Goal: Task Accomplishment & Management: Use online tool/utility

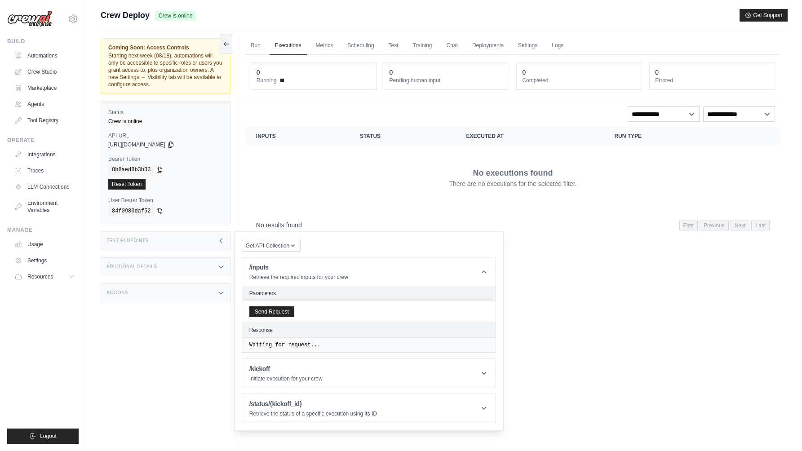
click at [178, 268] on div "Additional Details" at bounding box center [166, 266] width 130 height 19
click at [167, 292] on div "Actions" at bounding box center [166, 292] width 130 height 19
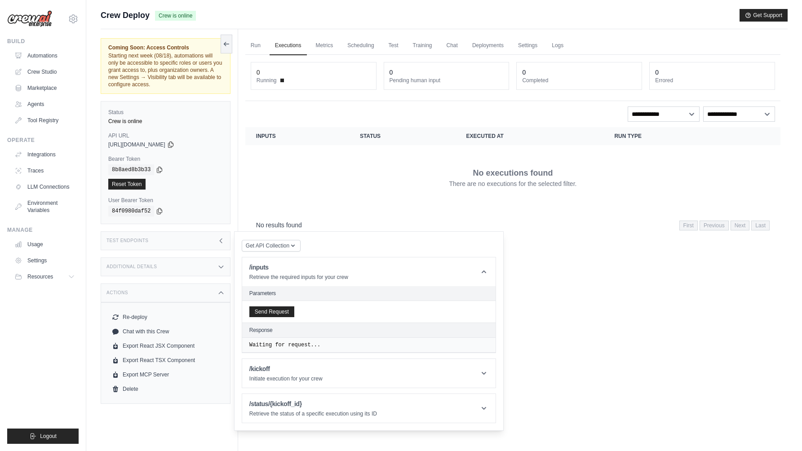
click at [167, 292] on div "Actions" at bounding box center [166, 292] width 130 height 19
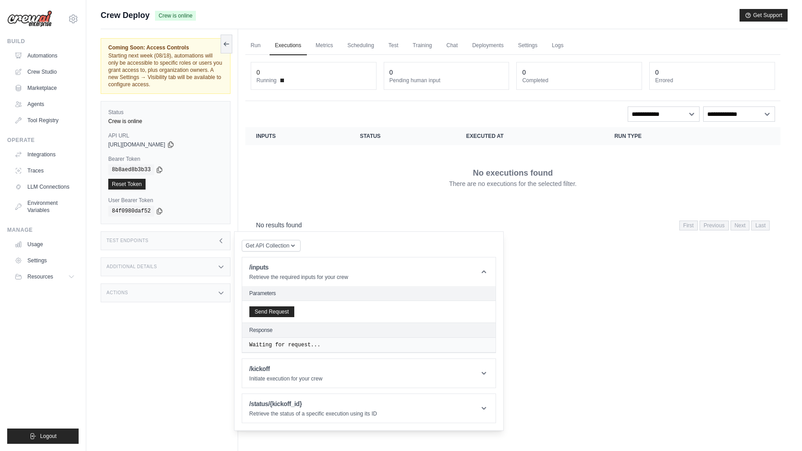
click at [298, 191] on div "No executions found There are no executions for the selected filter." at bounding box center [512, 177] width 513 height 50
click at [256, 47] on link "Run" at bounding box center [255, 45] width 21 height 19
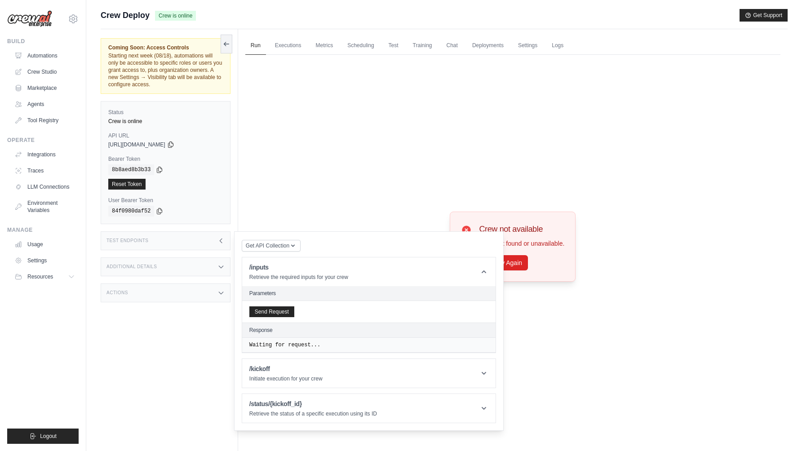
click at [368, 178] on div "Crew not available Crew not found or unavailable. Try Again" at bounding box center [512, 246] width 535 height 383
click at [537, 220] on div "Crew not available Crew not found or unavailable. Try Again" at bounding box center [513, 247] width 126 height 70
click at [513, 260] on button "Try Again" at bounding box center [503, 262] width 49 height 15
click at [262, 245] on span "Get API Collection" at bounding box center [268, 245] width 44 height 7
click at [285, 194] on div "Crew not available Crew not found or unavailable. Try Again" at bounding box center [512, 246] width 535 height 383
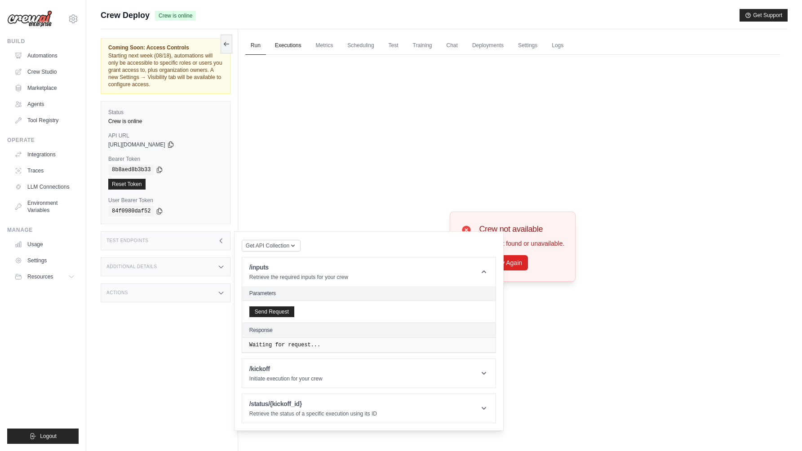
click at [279, 44] on link "Executions" at bounding box center [288, 45] width 37 height 19
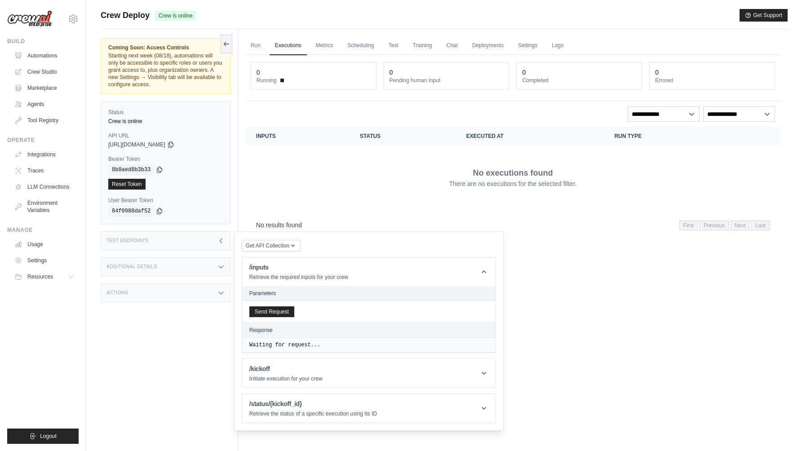
click at [549, 214] on div "No results found First Previous Next Last" at bounding box center [512, 224] width 535 height 23
click at [481, 273] on icon at bounding box center [483, 271] width 9 height 9
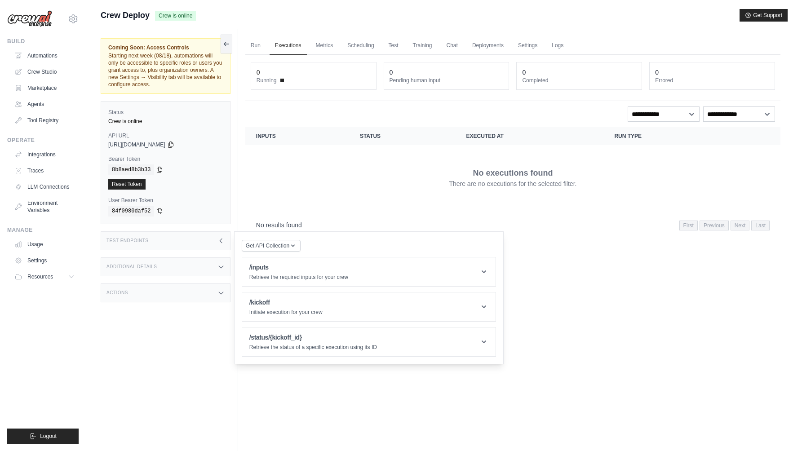
click at [574, 286] on div "Run Executions Metrics Scheduling Test Training Chat Deployments Settings Logs …" at bounding box center [512, 254] width 549 height 451
click at [174, 240] on div "Test Endpoints" at bounding box center [166, 240] width 130 height 19
click at [323, 48] on link "Metrics" at bounding box center [324, 45] width 28 height 19
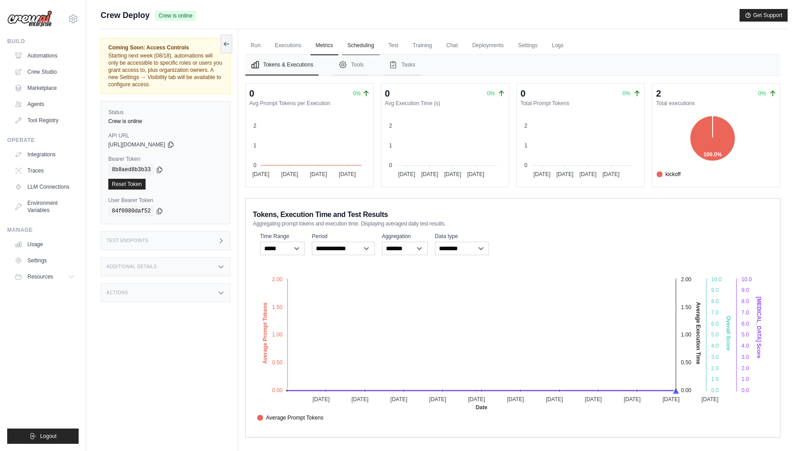
click at [365, 44] on link "Scheduling" at bounding box center [360, 45] width 37 height 19
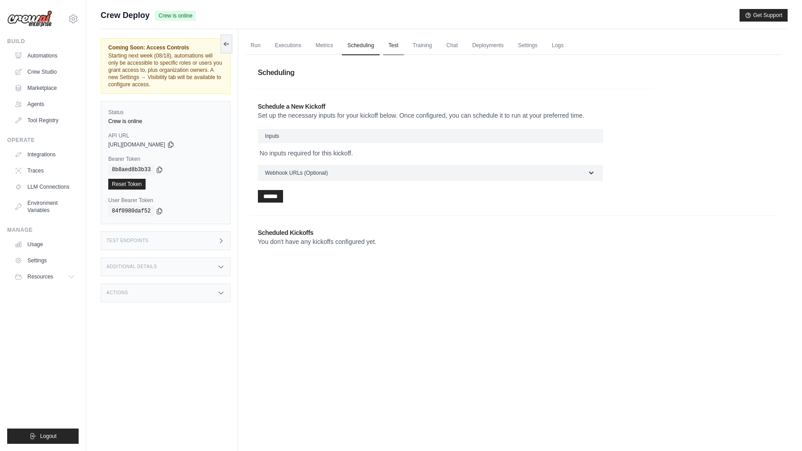
click at [398, 46] on link "Test" at bounding box center [393, 45] width 21 height 19
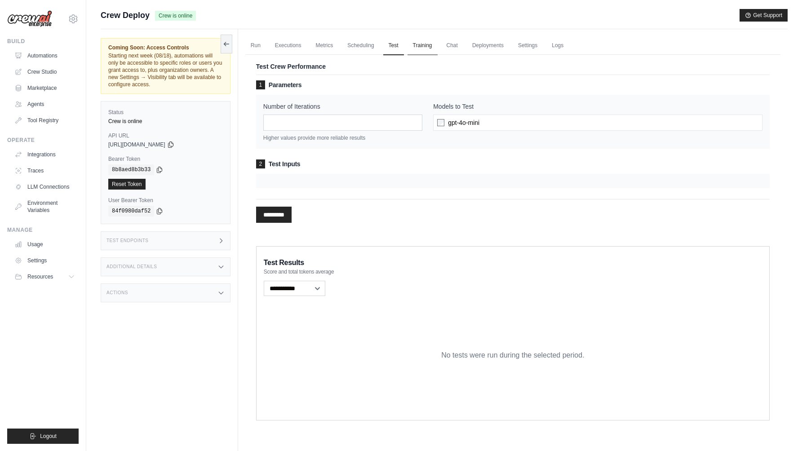
click at [420, 48] on link "Training" at bounding box center [422, 45] width 30 height 19
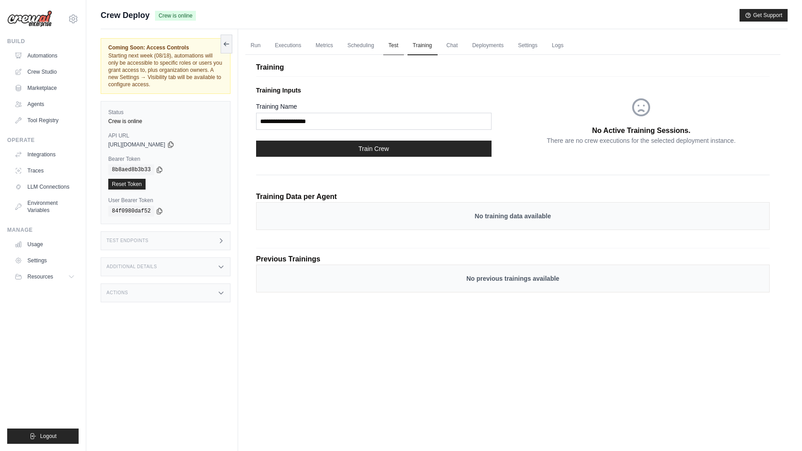
click at [389, 46] on link "Test" at bounding box center [393, 45] width 21 height 19
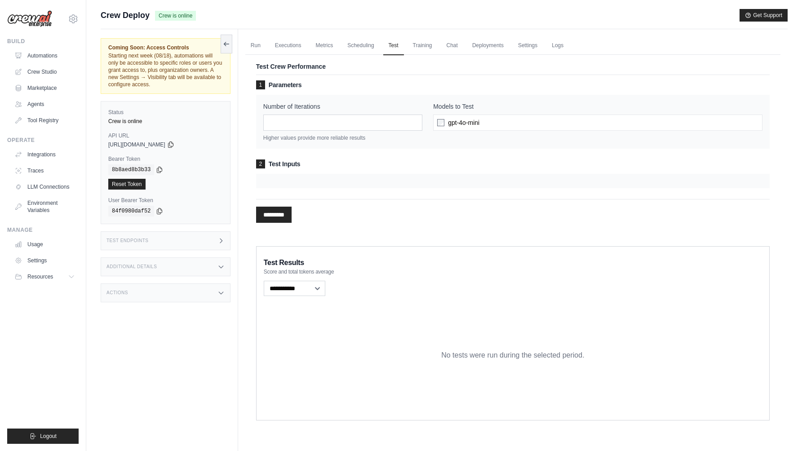
click at [328, 162] on h3 "2 Test Inputs" at bounding box center [512, 163] width 513 height 9
click at [428, 45] on link "Training" at bounding box center [422, 45] width 30 height 19
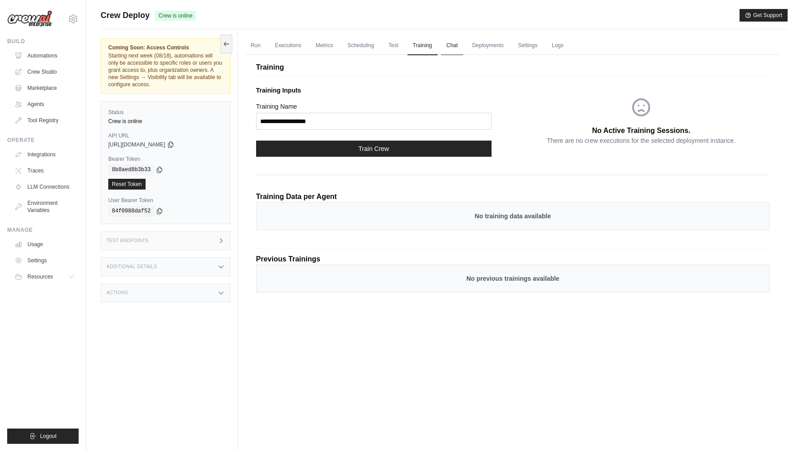
click at [454, 48] on link "Chat" at bounding box center [452, 45] width 22 height 19
click at [492, 49] on link "Deployments" at bounding box center [488, 45] width 42 height 19
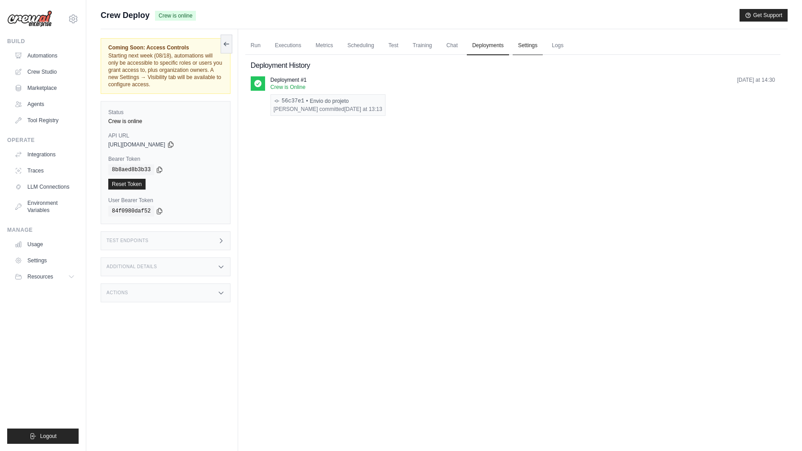
click at [529, 42] on link "Settings" at bounding box center [528, 45] width 30 height 19
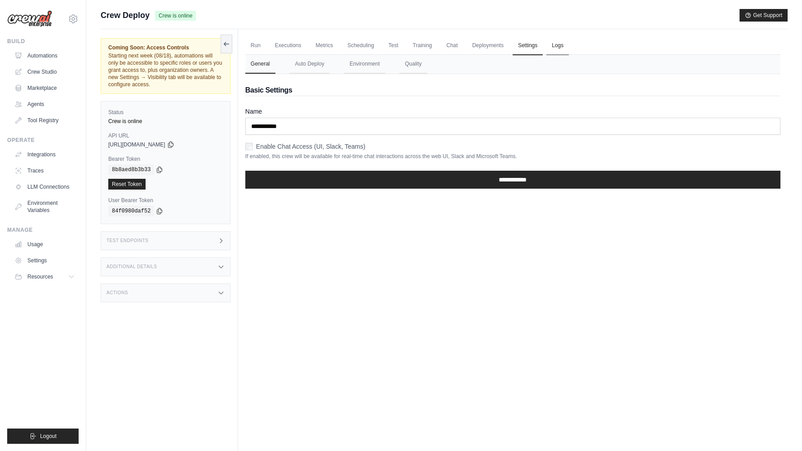
click at [559, 47] on link "Logs" at bounding box center [557, 45] width 22 height 19
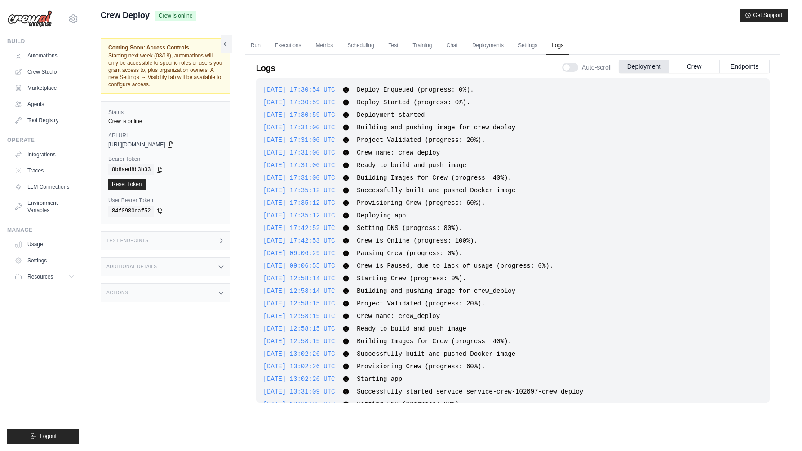
scroll to position [205, 0]
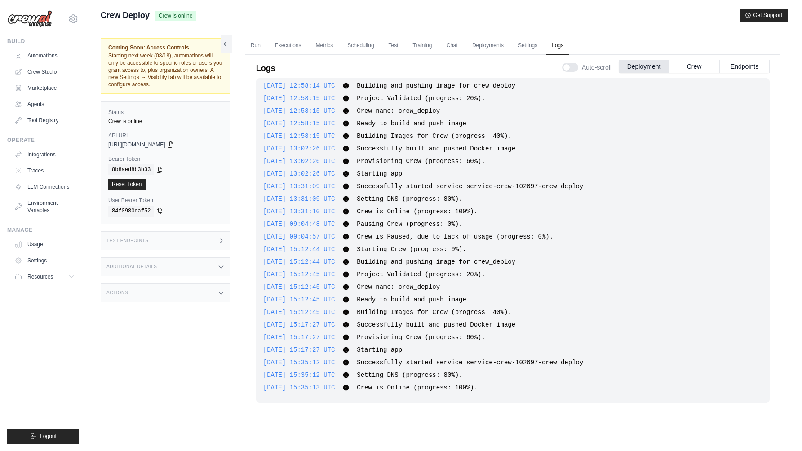
click at [162, 268] on div "Additional Details" at bounding box center [166, 266] width 130 height 19
click at [163, 268] on div "Additional Details" at bounding box center [166, 266] width 130 height 19
click at [158, 292] on div "Actions" at bounding box center [166, 292] width 130 height 19
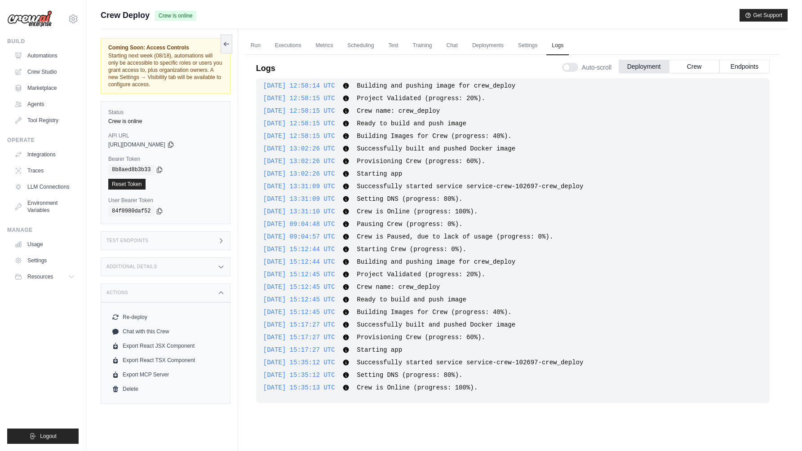
click at [157, 292] on div "Actions" at bounding box center [166, 292] width 130 height 19
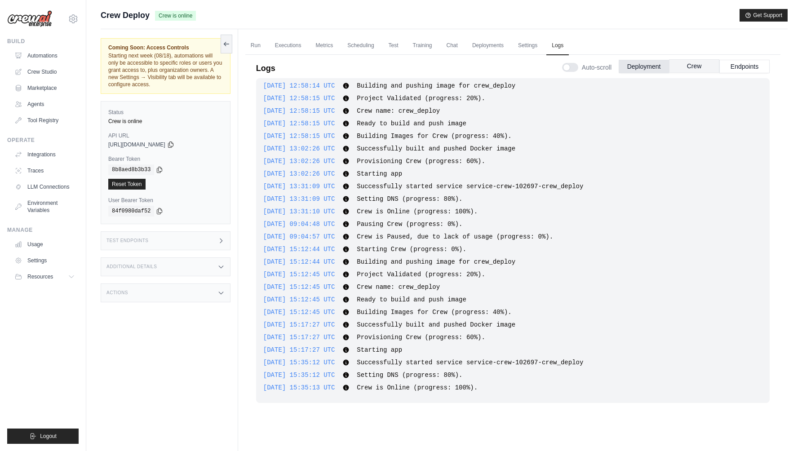
click at [688, 66] on button "Crew" at bounding box center [694, 65] width 50 height 13
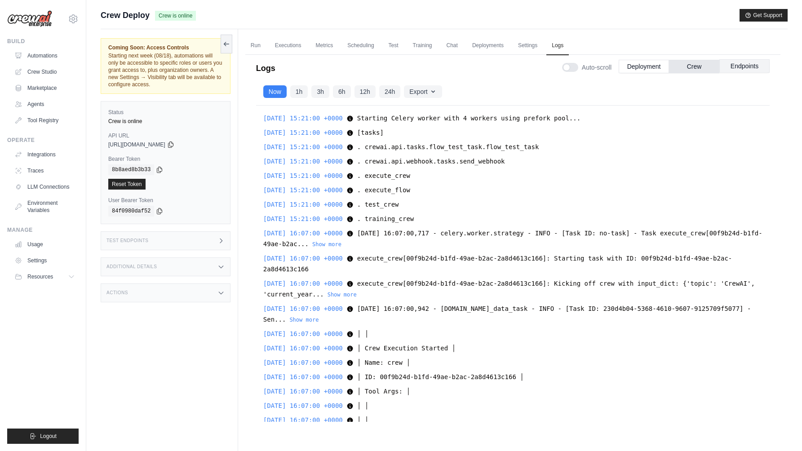
scroll to position [4708, 0]
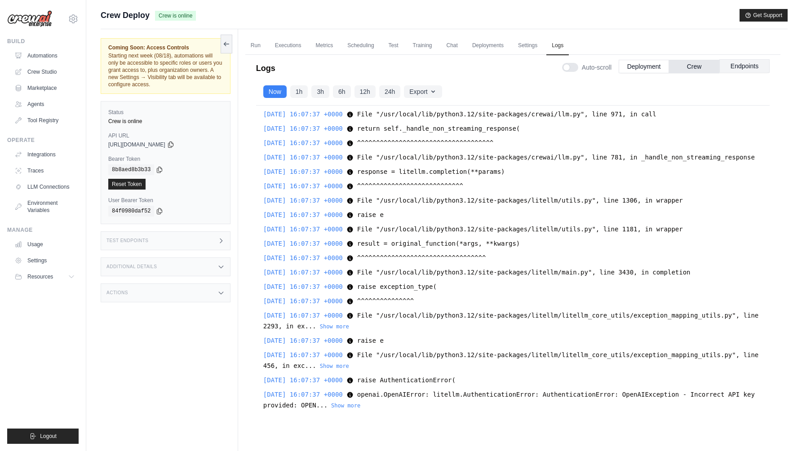
click at [739, 63] on button "Endpoints" at bounding box center [744, 65] width 50 height 13
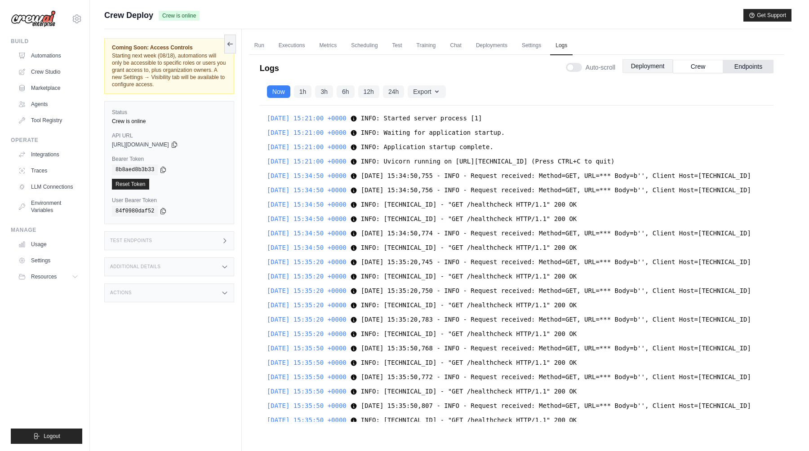
scroll to position [9362, 0]
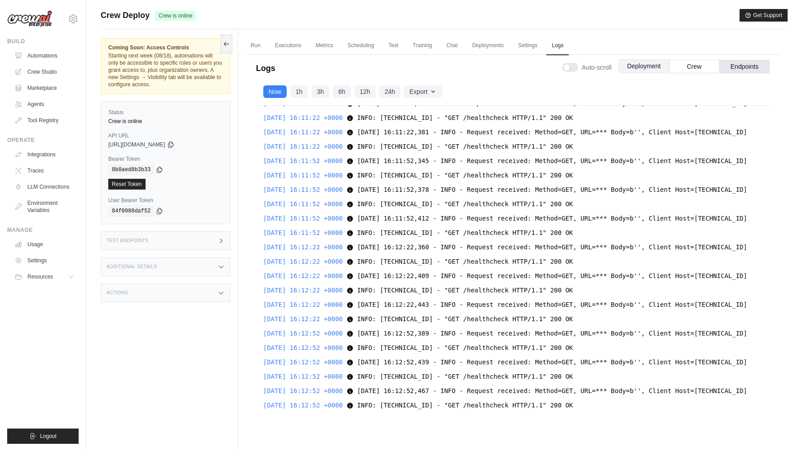
click at [642, 69] on button "Deployment" at bounding box center [644, 65] width 50 height 13
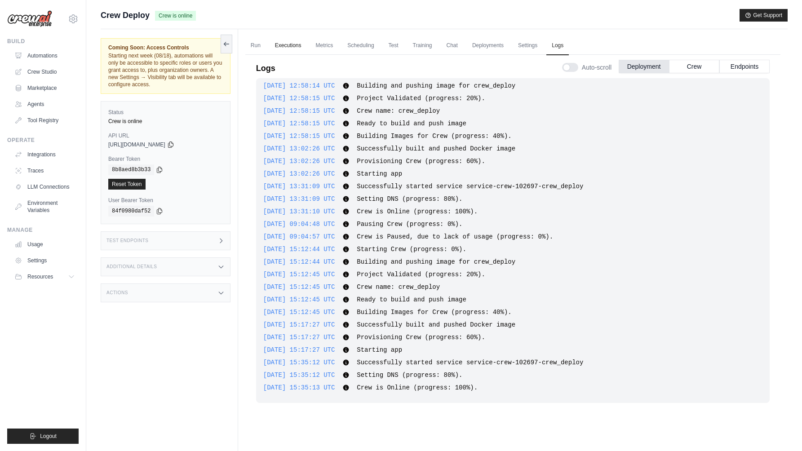
click at [288, 43] on link "Executions" at bounding box center [288, 45] width 37 height 19
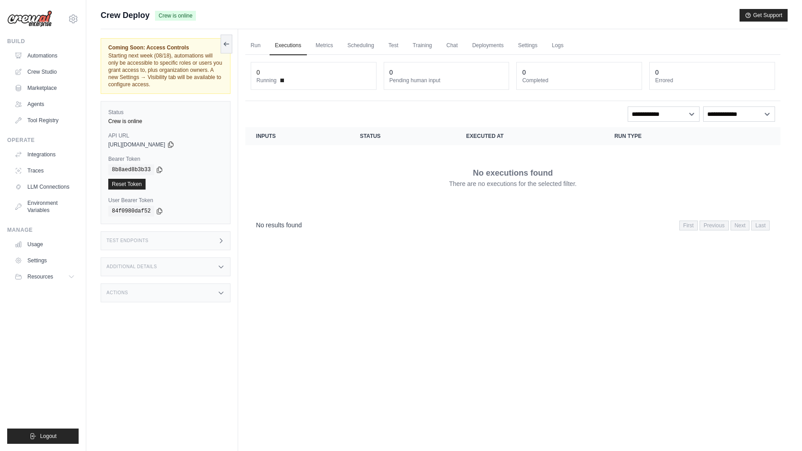
click at [186, 121] on div "Crew is online" at bounding box center [165, 121] width 115 height 7
click at [195, 206] on div "84f0980daf52" at bounding box center [165, 211] width 115 height 11
click at [43, 120] on link "Tool Registry" at bounding box center [46, 120] width 68 height 14
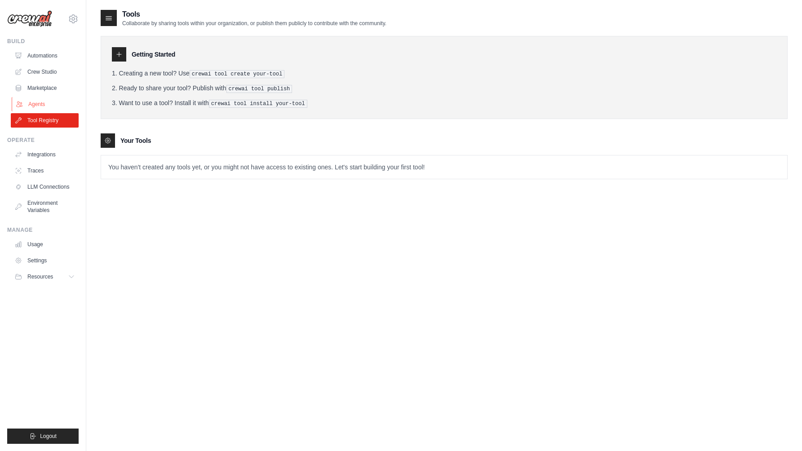
click at [41, 105] on link "Agents" at bounding box center [46, 104] width 68 height 14
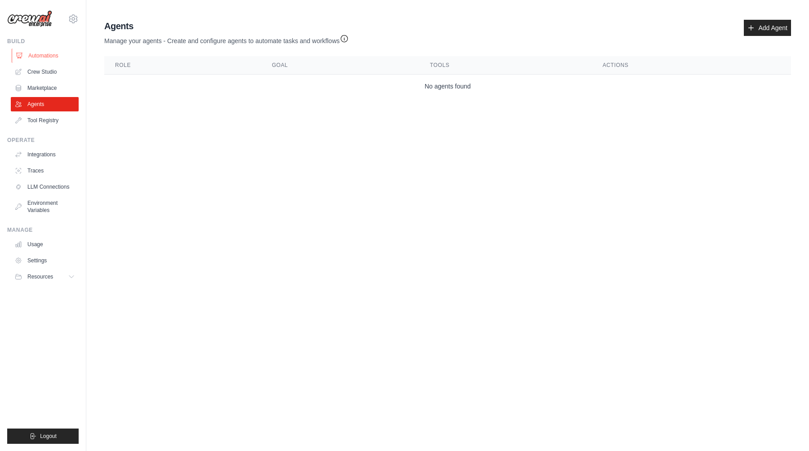
click at [37, 57] on link "Automations" at bounding box center [46, 56] width 68 height 14
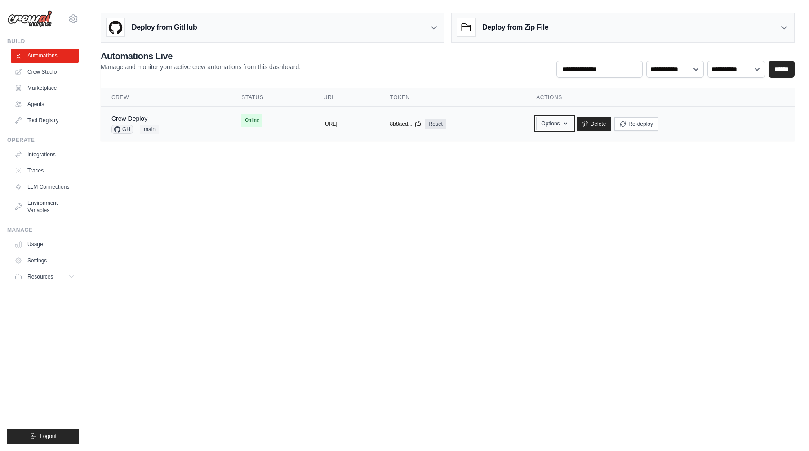
click at [569, 125] on icon "button" at bounding box center [565, 123] width 7 height 7
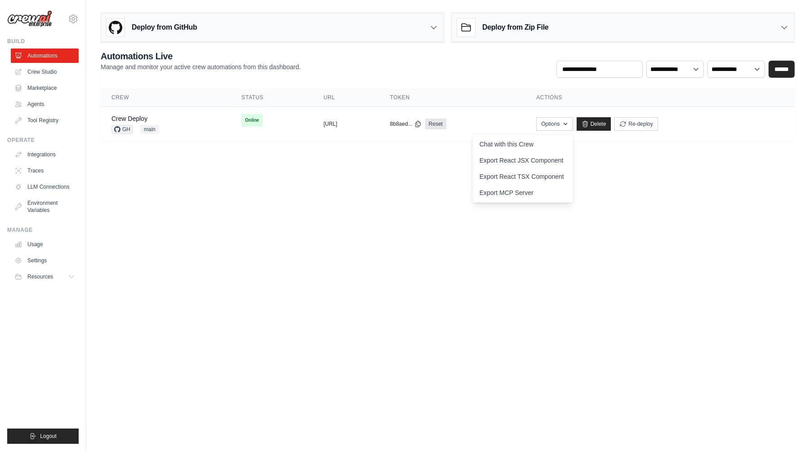
click at [481, 209] on body "cesar@rcdesign.com.br Settings Build Automations Crew Studio" at bounding box center [404, 225] width 809 height 451
click at [266, 127] on td "Online" at bounding box center [271, 120] width 82 height 27
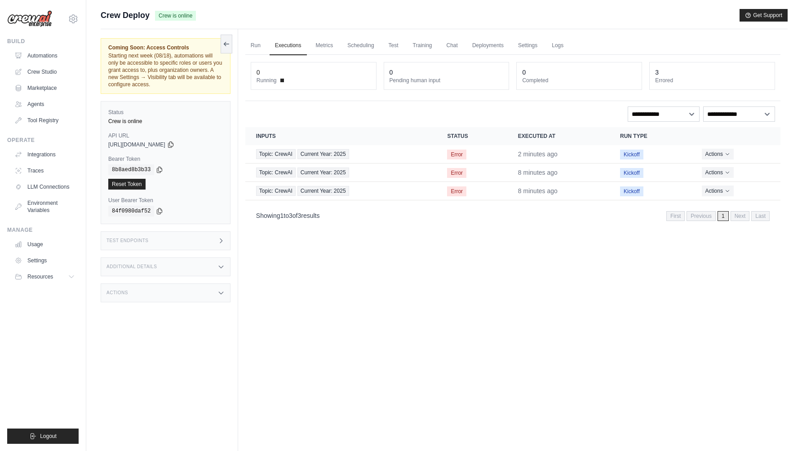
click at [327, 323] on div "Run Executions Metrics Scheduling Test Training Chat Deployments Settings Logs …" at bounding box center [512, 254] width 549 height 451
click at [36, 260] on link "Settings" at bounding box center [46, 260] width 68 height 14
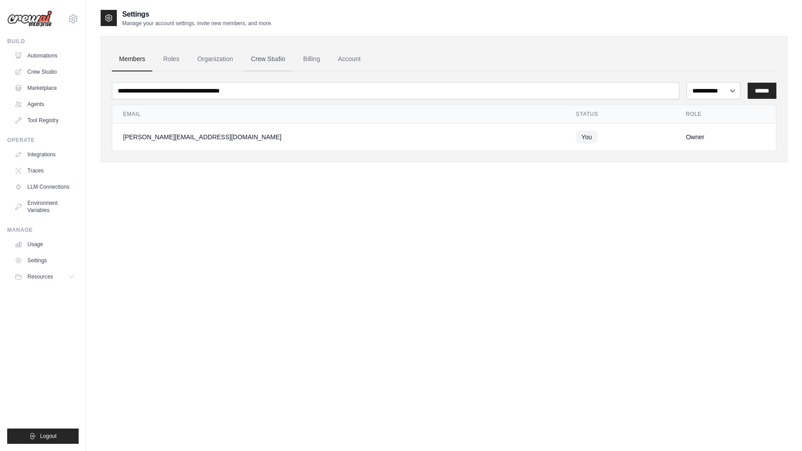
click at [262, 53] on link "Crew Studio" at bounding box center [268, 59] width 49 height 24
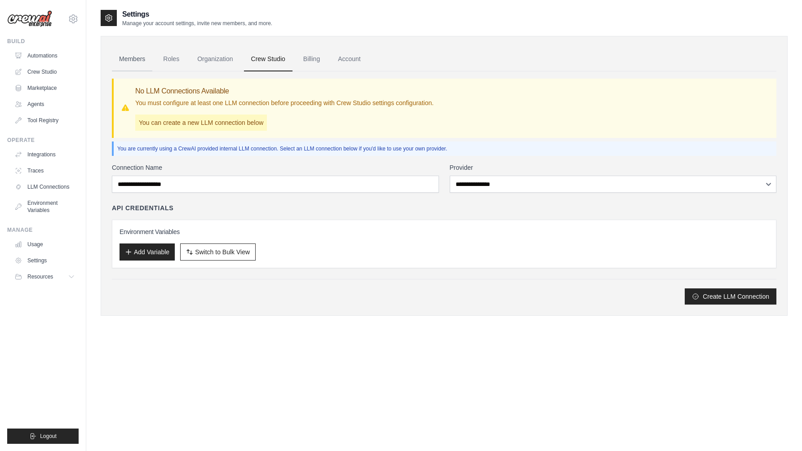
click at [130, 62] on link "Members" at bounding box center [132, 59] width 40 height 24
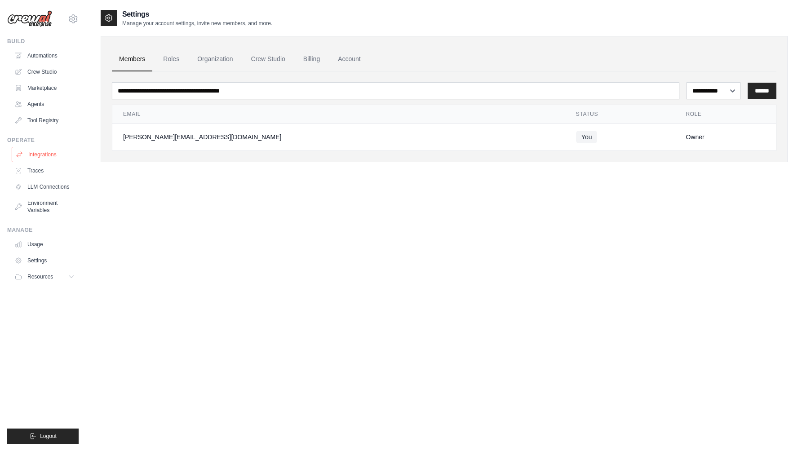
click at [49, 154] on link "Integrations" at bounding box center [46, 154] width 68 height 14
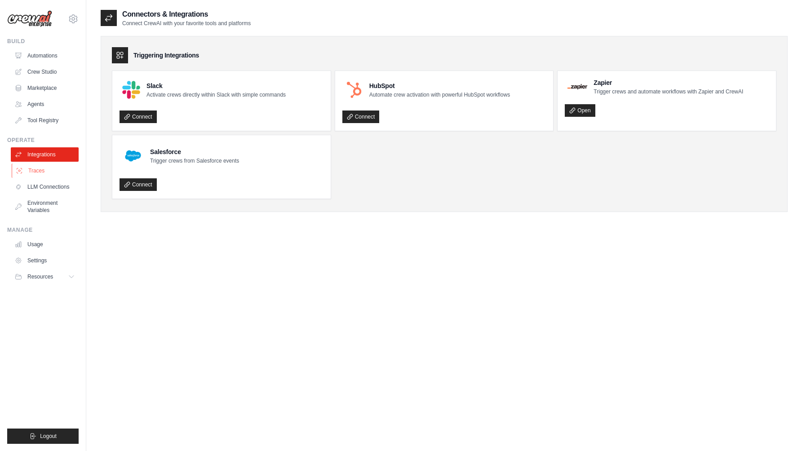
click at [57, 169] on link "Traces" at bounding box center [46, 171] width 68 height 14
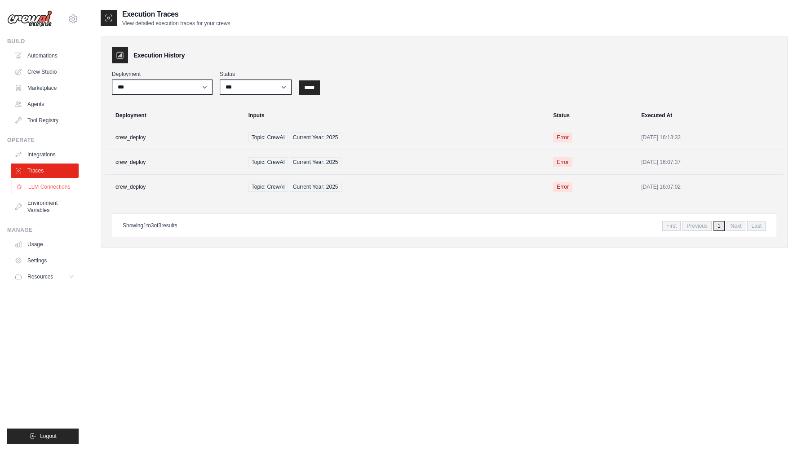
click at [60, 188] on link "LLM Connections" at bounding box center [46, 187] width 68 height 14
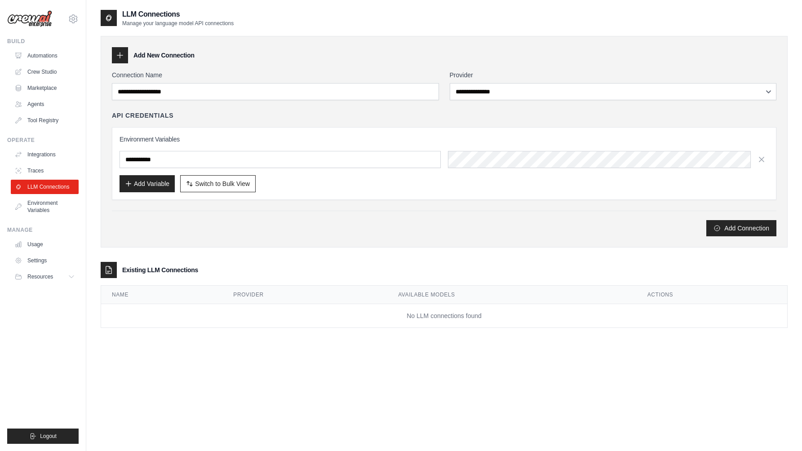
click at [335, 224] on div "Add Connection" at bounding box center [444, 228] width 664 height 16
click at [299, 230] on div "Add Connection" at bounding box center [444, 228] width 664 height 16
click at [390, 159] on input "text" at bounding box center [280, 159] width 321 height 17
click at [358, 198] on div "Environment Variables Add Variable Switch to Bulk View Switch to Table View" at bounding box center [444, 163] width 664 height 73
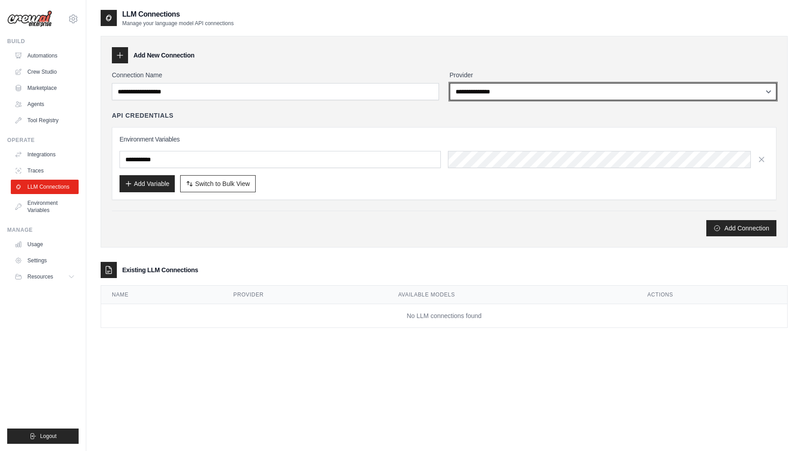
click at [463, 93] on select "**********" at bounding box center [613, 91] width 327 height 17
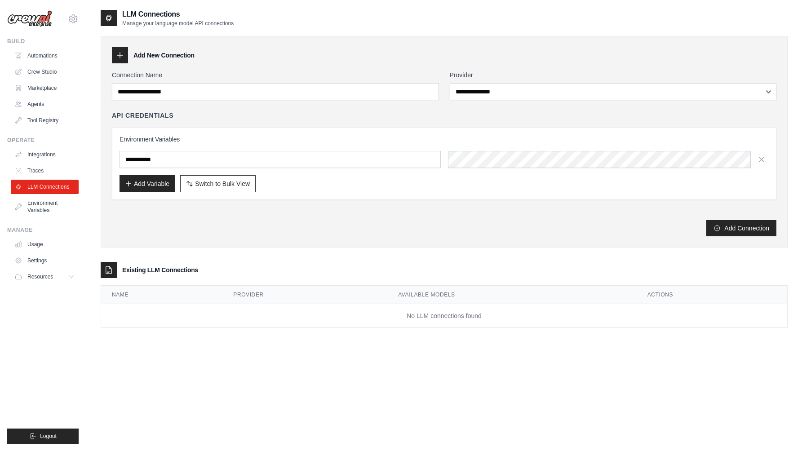
click at [321, 117] on div "API Credentials" at bounding box center [444, 115] width 664 height 9
click at [212, 160] on input "text" at bounding box center [280, 159] width 321 height 17
click at [42, 210] on link "Environment Variables" at bounding box center [46, 207] width 68 height 22
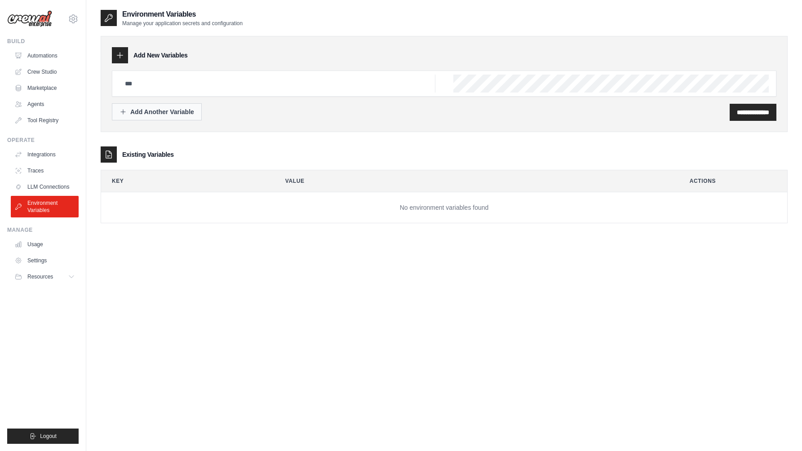
click at [155, 113] on div "Add Another Variable" at bounding box center [157, 111] width 75 height 9
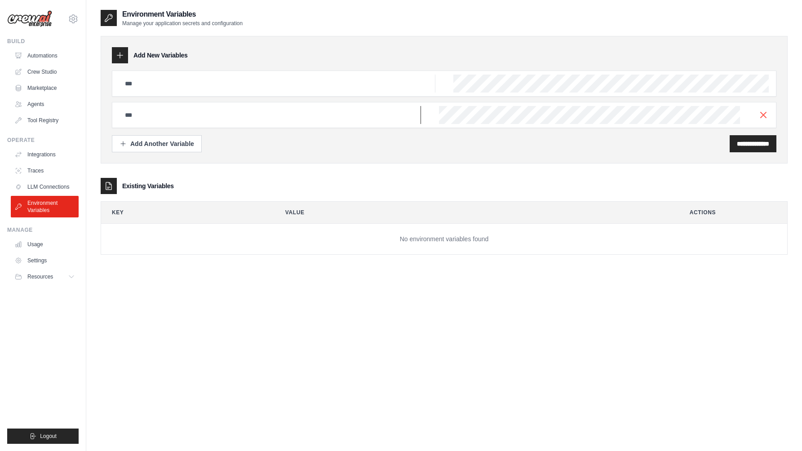
click at [187, 93] on input "text" at bounding box center [278, 84] width 316 height 18
type input "*****"
click at [145, 146] on div "Add Another Variable" at bounding box center [157, 143] width 75 height 9
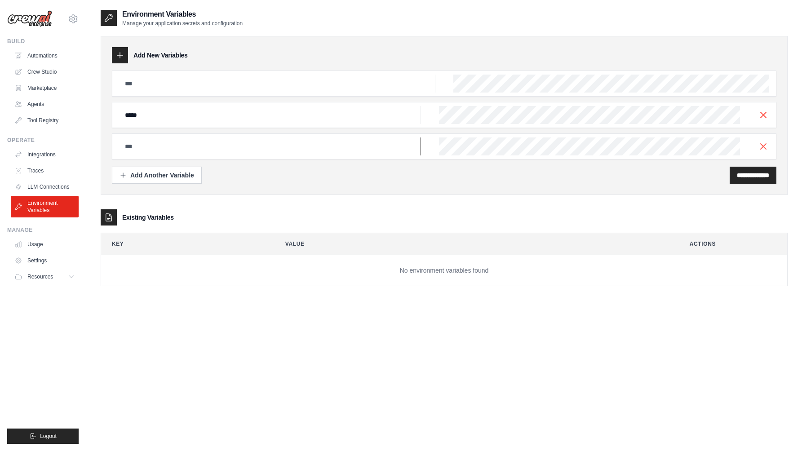
click at [157, 93] on input "text" at bounding box center [278, 84] width 316 height 18
click at [424, 150] on div at bounding box center [444, 146] width 664 height 26
click at [222, 93] on input "text" at bounding box center [278, 84] width 316 height 18
click at [290, 93] on input "text" at bounding box center [278, 84] width 316 height 18
paste input "**********"
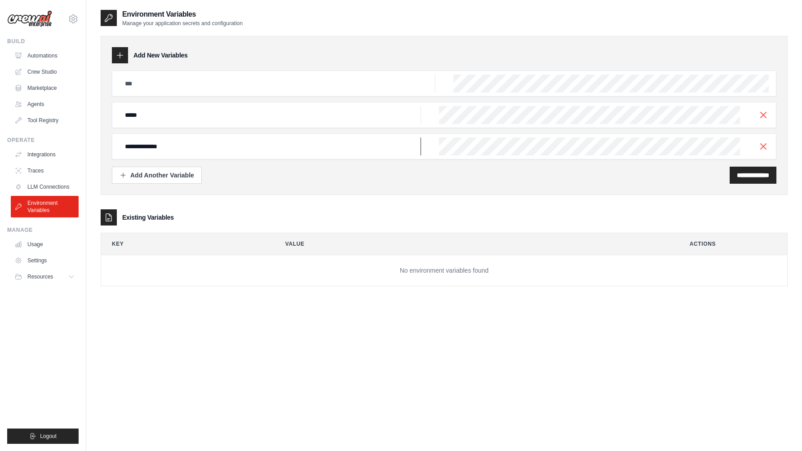
type input "**********"
click at [356, 93] on input "*****" at bounding box center [278, 84] width 316 height 18
click at [437, 116] on div "*****" at bounding box center [444, 115] width 664 height 26
click at [350, 93] on input "*****" at bounding box center [278, 84] width 316 height 18
click at [743, 176] on input "**********" at bounding box center [753, 175] width 32 height 9
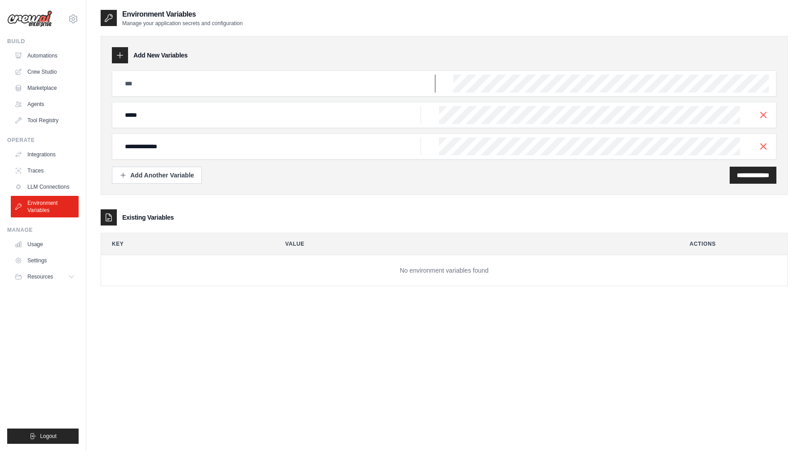
click at [376, 79] on input "text" at bounding box center [278, 84] width 316 height 18
click at [370, 93] on input "*****" at bounding box center [278, 84] width 316 height 18
click at [292, 85] on input "text" at bounding box center [278, 84] width 316 height 18
click at [248, 93] on input "*****" at bounding box center [278, 84] width 316 height 18
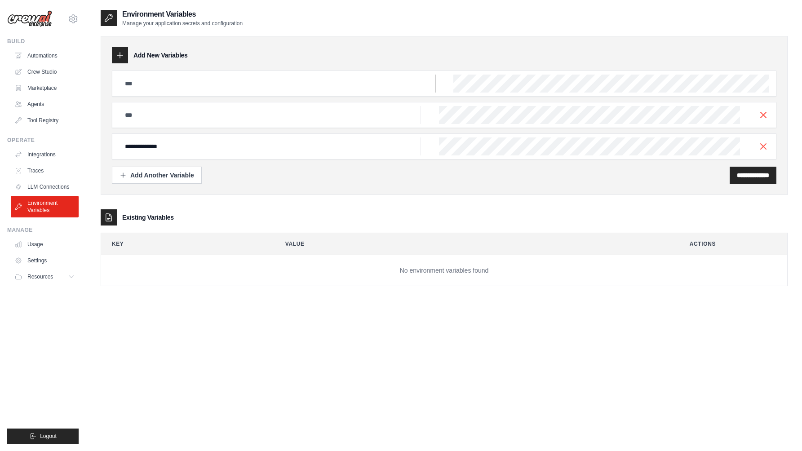
click at [252, 83] on input "text" at bounding box center [278, 84] width 316 height 18
paste input "*****"
type input "*****"
click at [764, 114] on icon "button" at bounding box center [763, 114] width 11 height 11
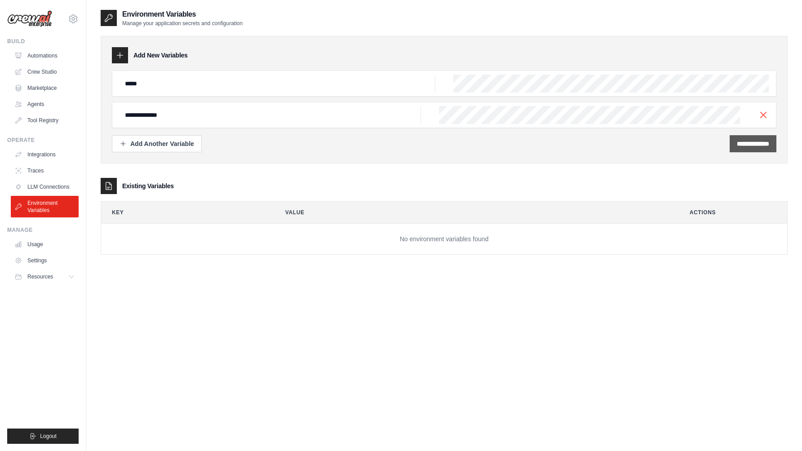
click at [744, 144] on input "**********" at bounding box center [753, 143] width 32 height 9
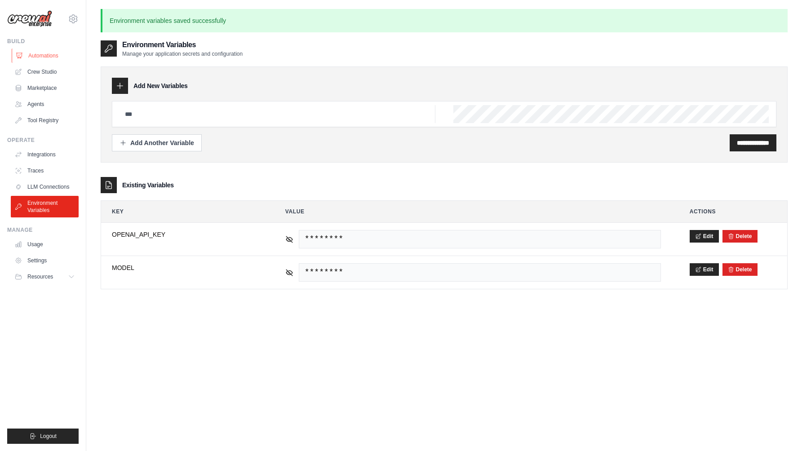
click at [40, 54] on link "Automations" at bounding box center [46, 56] width 68 height 14
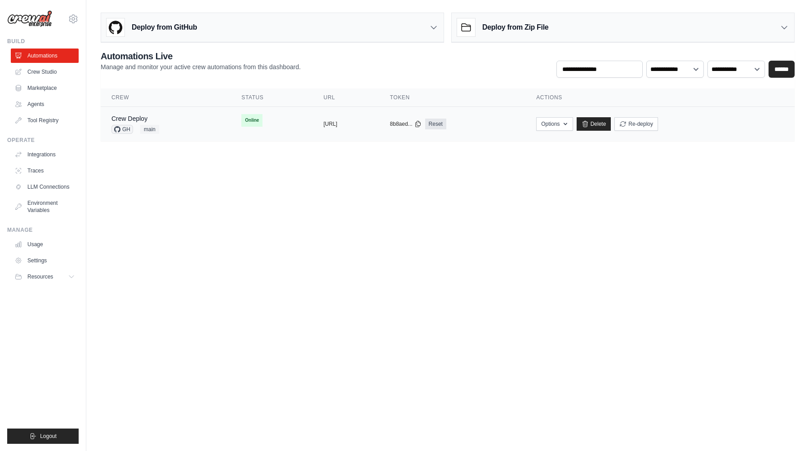
click at [265, 128] on td "Online" at bounding box center [271, 120] width 82 height 27
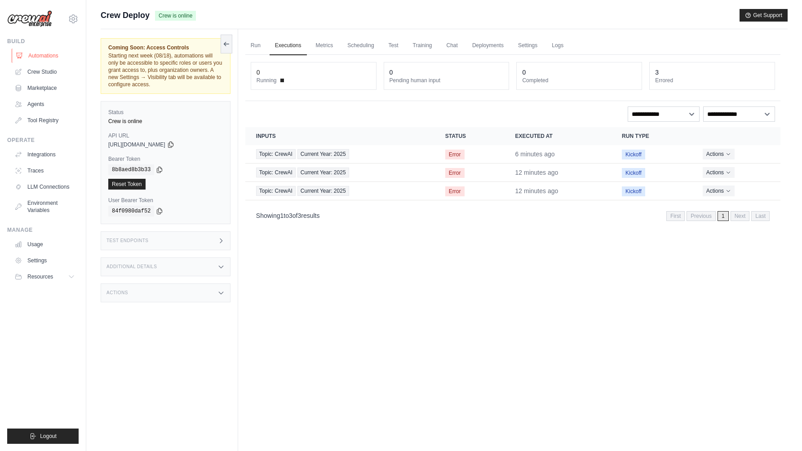
click at [52, 55] on link "Automations" at bounding box center [46, 56] width 68 height 14
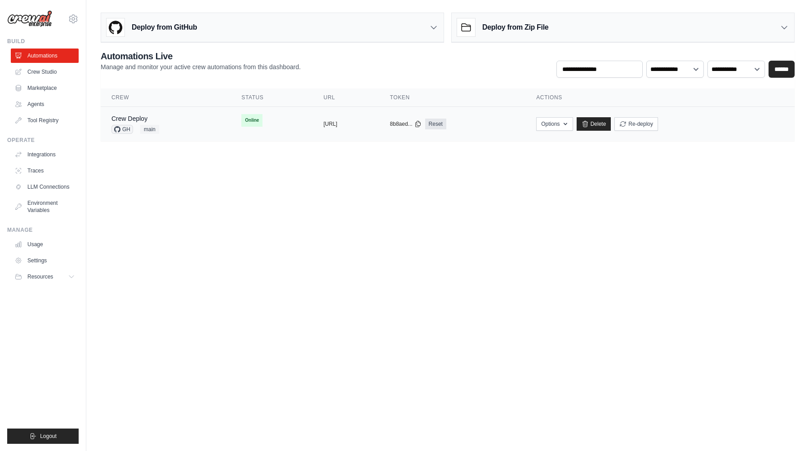
click at [121, 130] on span "GH" at bounding box center [122, 129] width 22 height 9
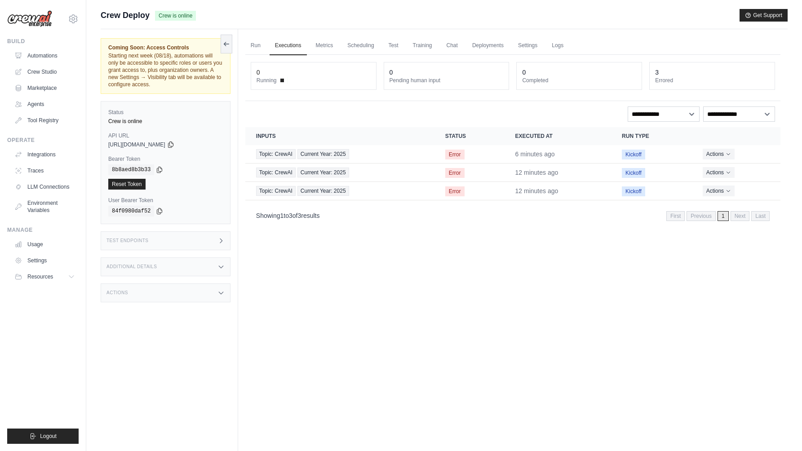
click at [314, 287] on div "Run Executions Metrics Scheduling Test Training Chat Deployments Settings Logs …" at bounding box center [512, 254] width 549 height 451
click at [664, 115] on select "**********" at bounding box center [664, 113] width 72 height 15
select select "*****"
click at [660, 111] on select "**********" at bounding box center [664, 113] width 72 height 15
select select
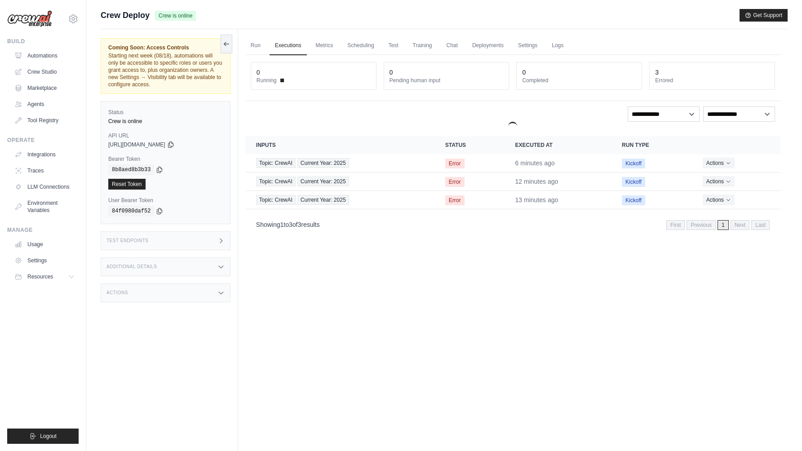
click at [634, 236] on div "Run Executions Metrics Scheduling Test Training Chat Deployments Settings Logs …" at bounding box center [512, 254] width 549 height 451
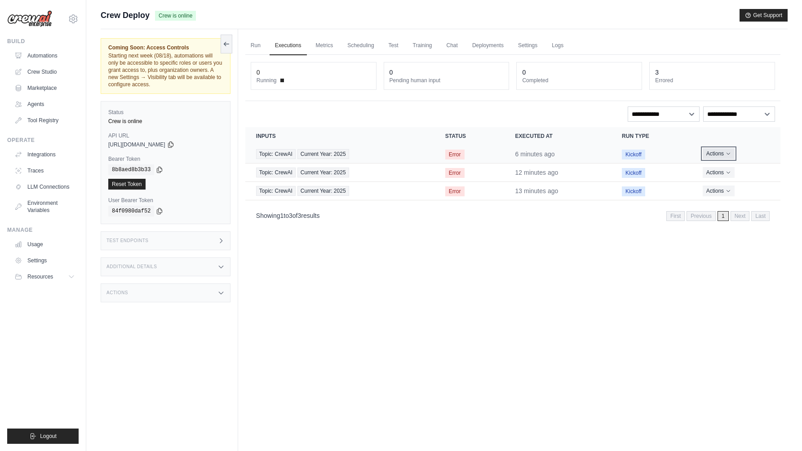
click at [718, 152] on button "Actions" at bounding box center [719, 153] width 32 height 11
click at [726, 173] on link "View Details" at bounding box center [741, 170] width 58 height 14
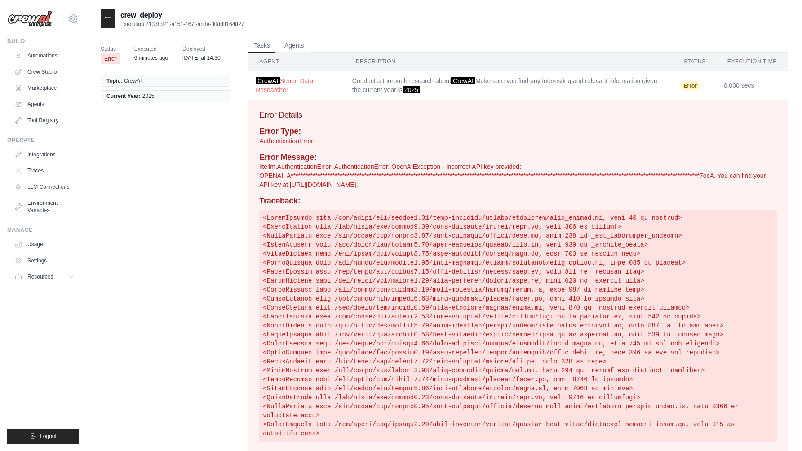
click at [167, 80] on li "Topic: CrewAI" at bounding box center [165, 81] width 129 height 12
click at [164, 95] on li "Current Year: 2025" at bounding box center [165, 96] width 129 height 12
click at [292, 47] on button "Agents" at bounding box center [294, 45] width 31 height 13
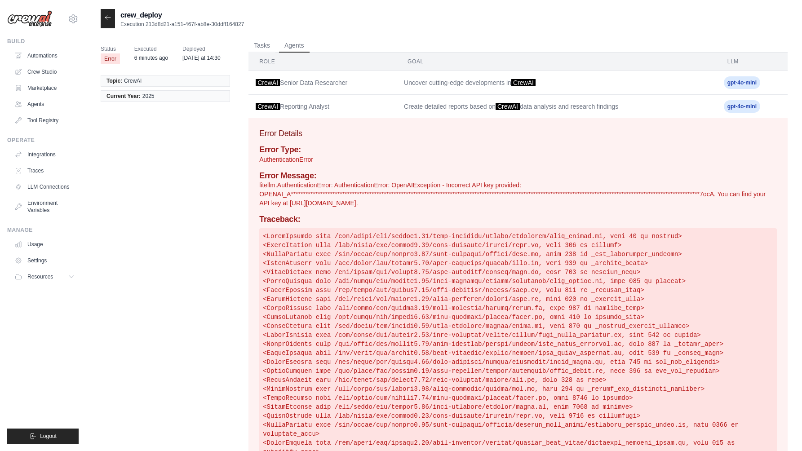
click at [602, 82] on td "Uncover cutting-edge developments in [GEOGRAPHIC_DATA]" at bounding box center [557, 83] width 320 height 24
click at [261, 47] on button "Tasks" at bounding box center [261, 45] width 27 height 13
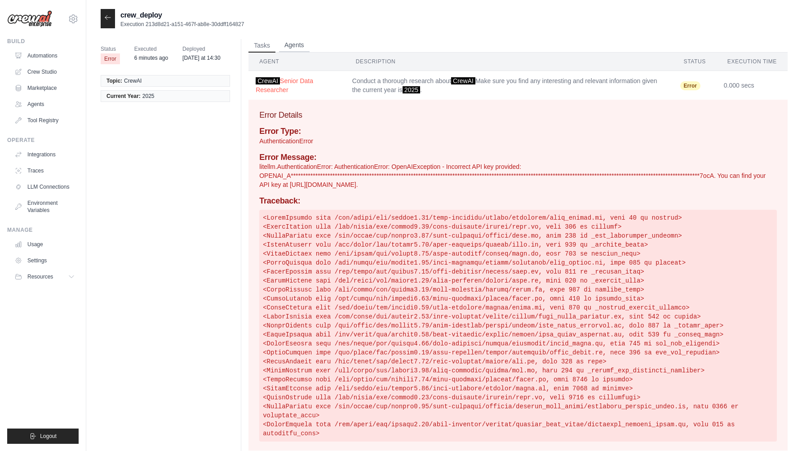
click at [296, 44] on button "Agents" at bounding box center [294, 45] width 31 height 13
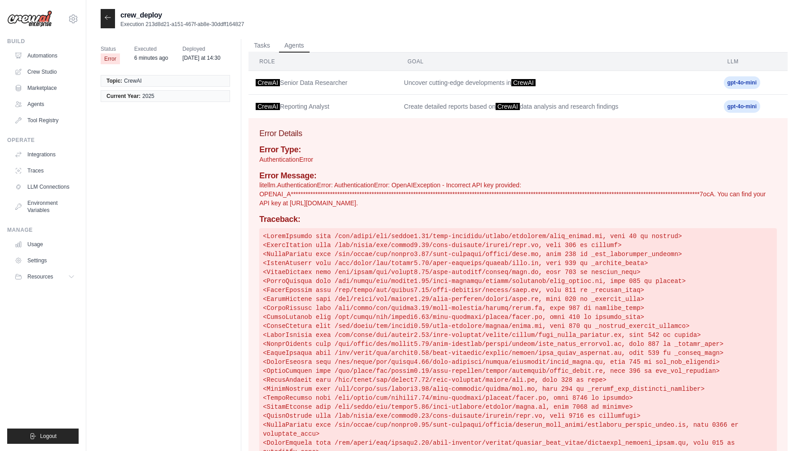
click at [108, 20] on icon at bounding box center [107, 17] width 7 height 7
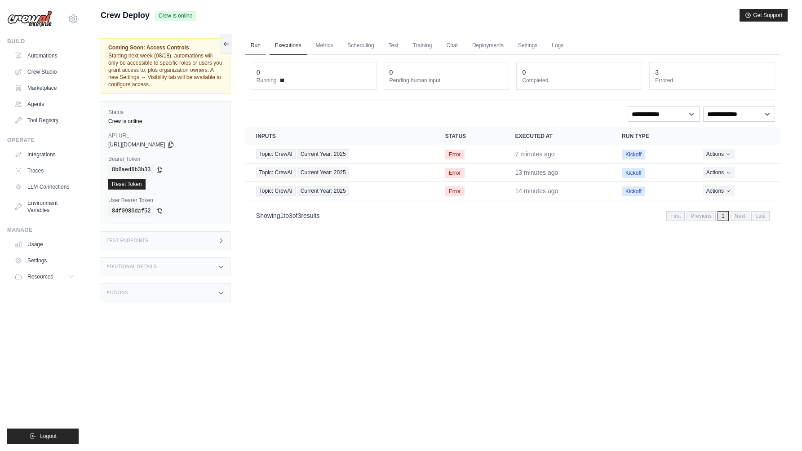
click at [252, 48] on link "Run" at bounding box center [255, 45] width 21 height 19
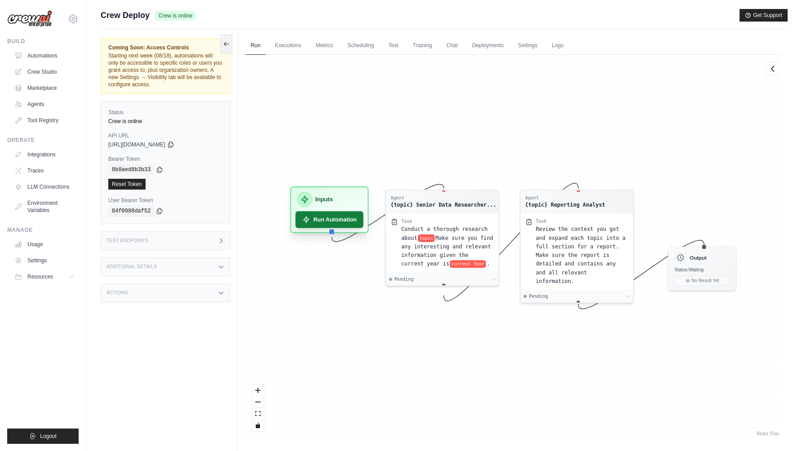
click at [330, 220] on button "Run Automation" at bounding box center [329, 219] width 68 height 17
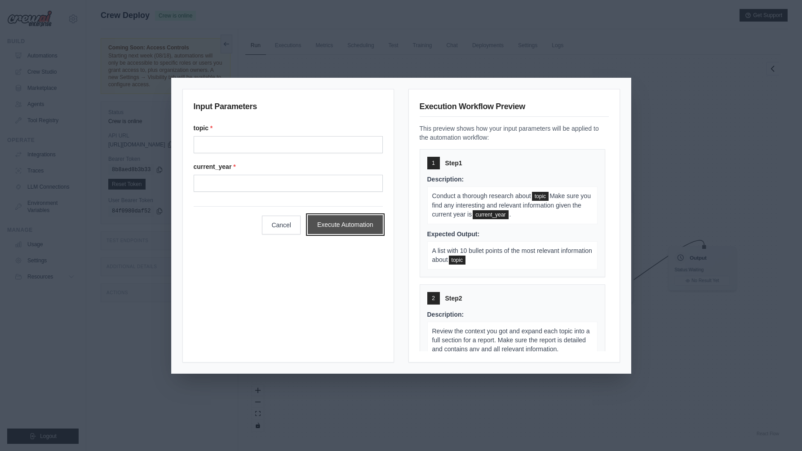
click at [348, 224] on button "Execute Automation" at bounding box center [345, 224] width 75 height 19
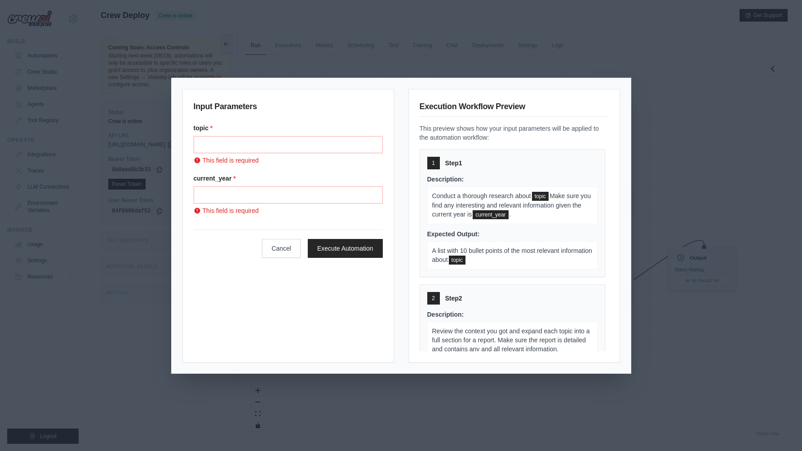
click at [708, 133] on div "Input Parameters topic * This field is required current_year * This field is re…" at bounding box center [401, 225] width 802 height 451
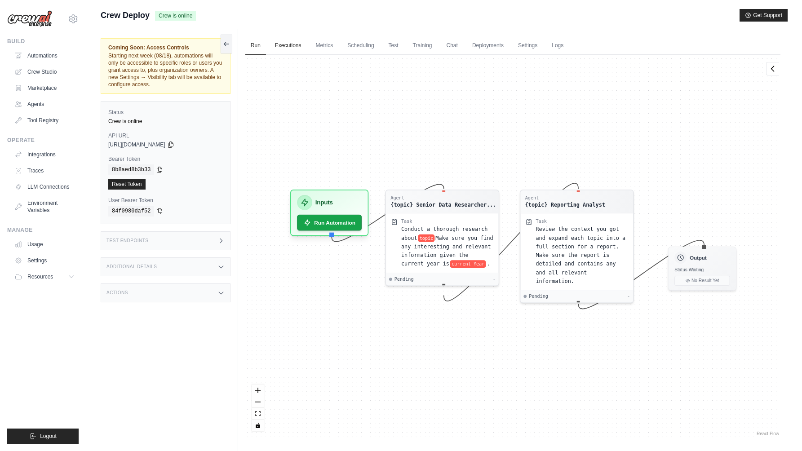
click at [287, 49] on link "Executions" at bounding box center [288, 45] width 37 height 19
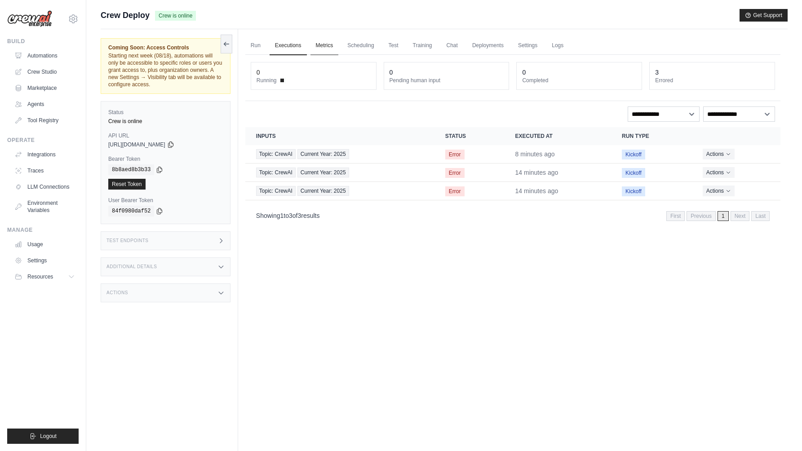
click at [327, 48] on link "Metrics" at bounding box center [324, 45] width 28 height 19
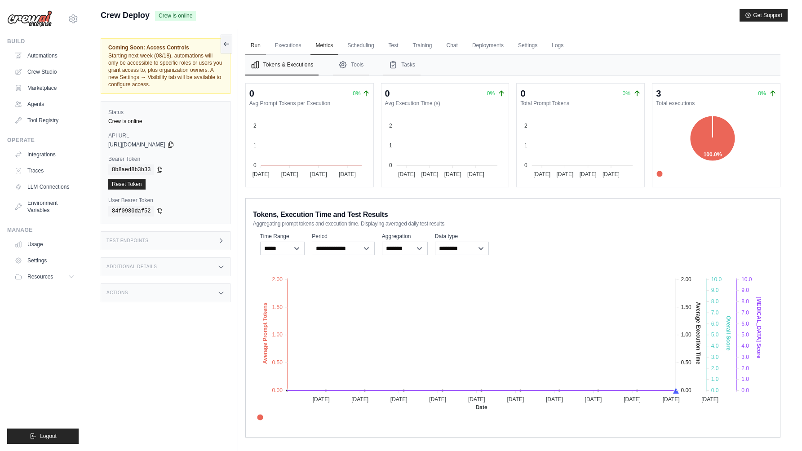
click at [255, 43] on link "Run" at bounding box center [255, 45] width 21 height 19
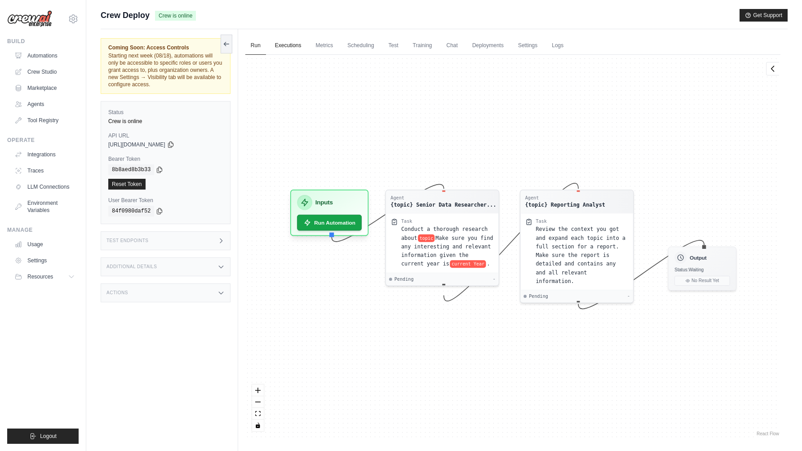
click at [283, 51] on link "Executions" at bounding box center [288, 45] width 37 height 19
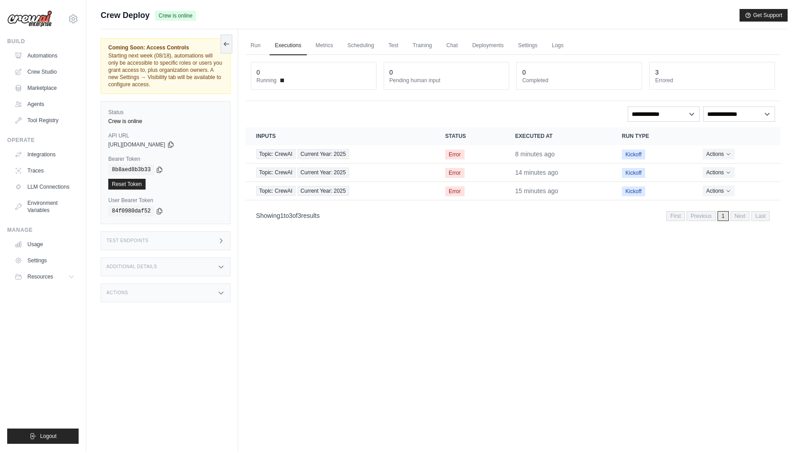
click at [485, 308] on div "Run Executions Metrics Scheduling Test Training Chat Deployments Settings Logs …" at bounding box center [512, 254] width 549 height 451
click at [42, 58] on link "Automations" at bounding box center [46, 56] width 68 height 14
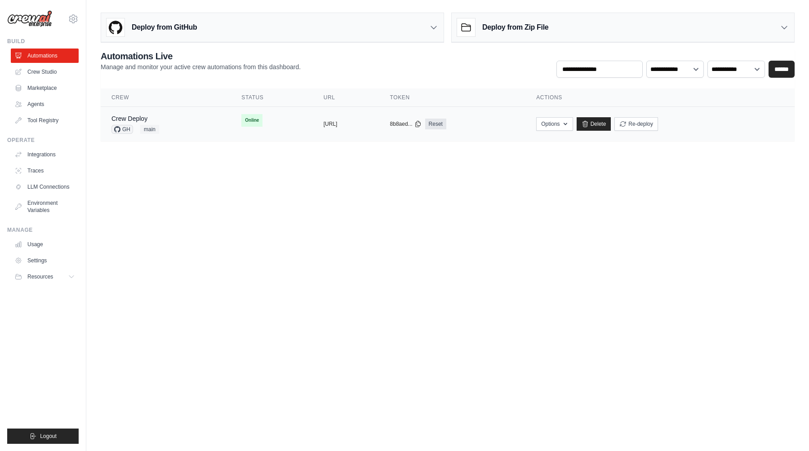
click at [194, 131] on div "Crew Deploy GH main" at bounding box center [165, 124] width 108 height 20
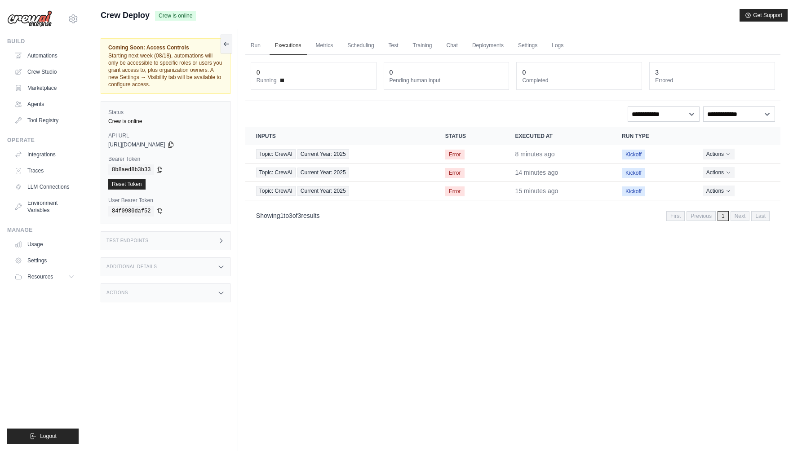
click at [155, 268] on h3 "Additional Details" at bounding box center [131, 266] width 50 height 5
click at [154, 268] on h3 "Additional Details" at bounding box center [131, 266] width 50 height 5
click at [150, 237] on div "Test Endpoints" at bounding box center [166, 240] width 130 height 19
click at [298, 302] on h1 "/kickoff" at bounding box center [285, 302] width 73 height 9
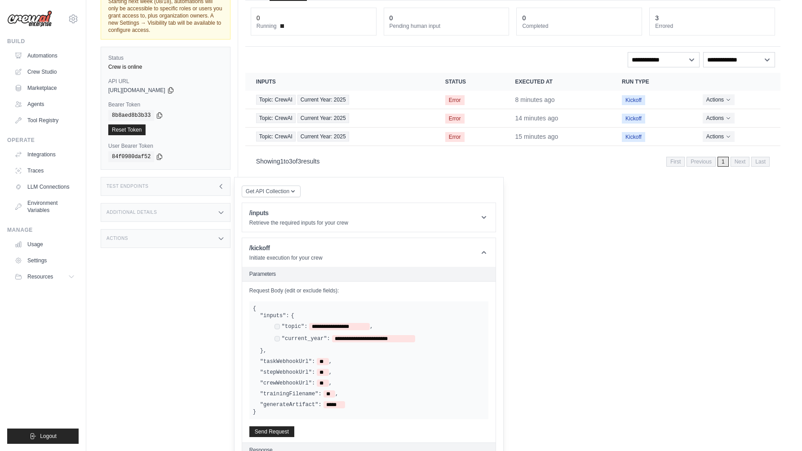
scroll to position [64, 0]
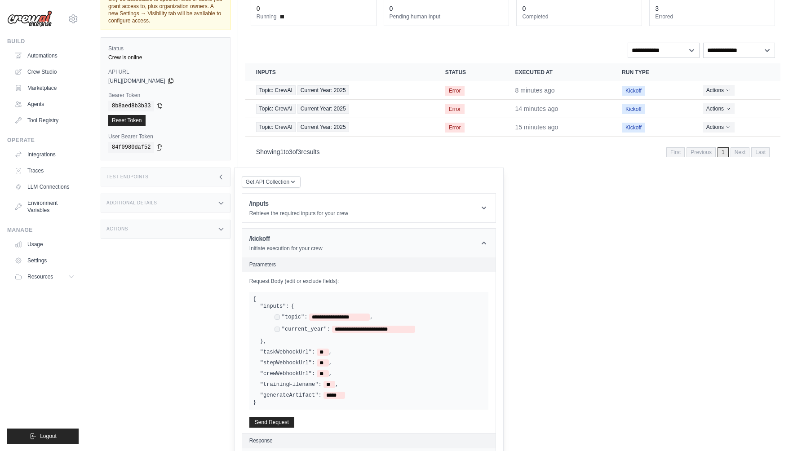
click at [362, 242] on header "/kickoff Initiate execution for your crew" at bounding box center [368, 243] width 253 height 29
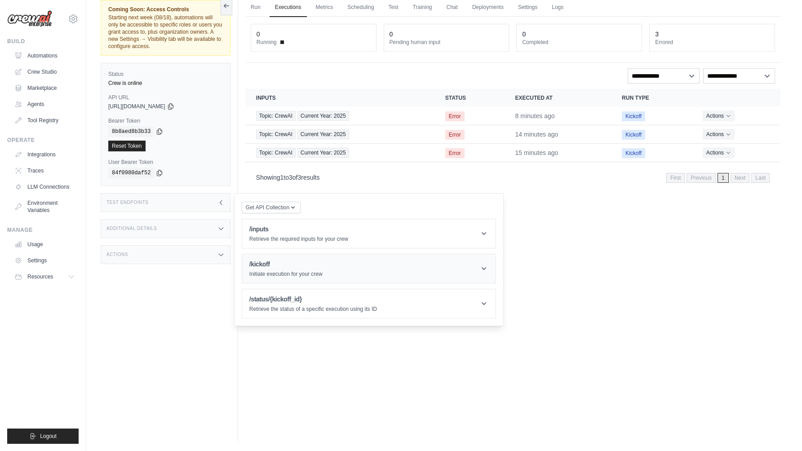
scroll to position [38, 0]
click at [316, 306] on p "Retrieve the status of a specific execution using its ID" at bounding box center [313, 308] width 128 height 7
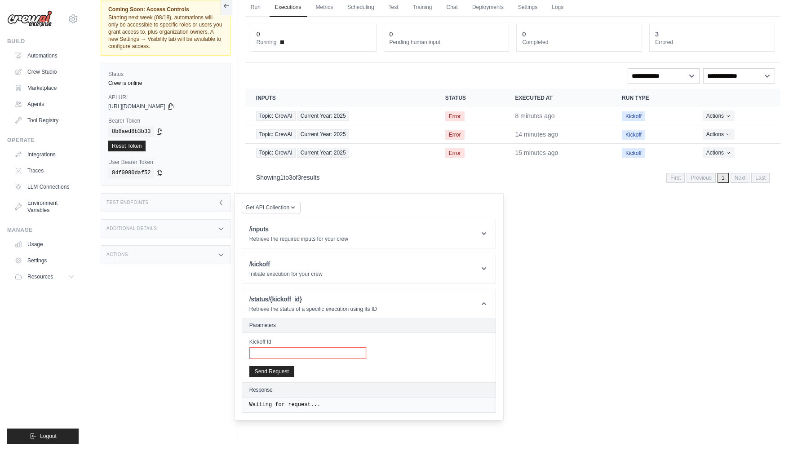
click at [270, 352] on input "Kickoff Id" at bounding box center [307, 353] width 117 height 12
paste input "**********"
click at [267, 372] on button "Send Request" at bounding box center [271, 371] width 45 height 11
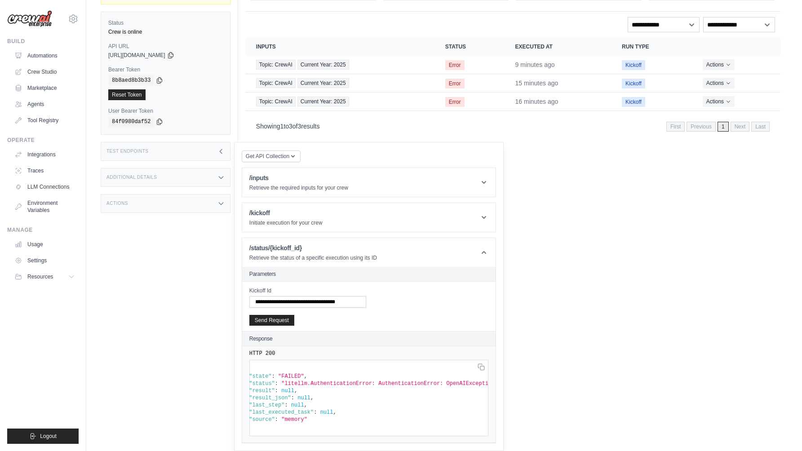
scroll to position [0, 0]
click at [400, 241] on header "/status/{kickoff_id} Retrieve the status of a specific execution using its ID" at bounding box center [368, 252] width 253 height 29
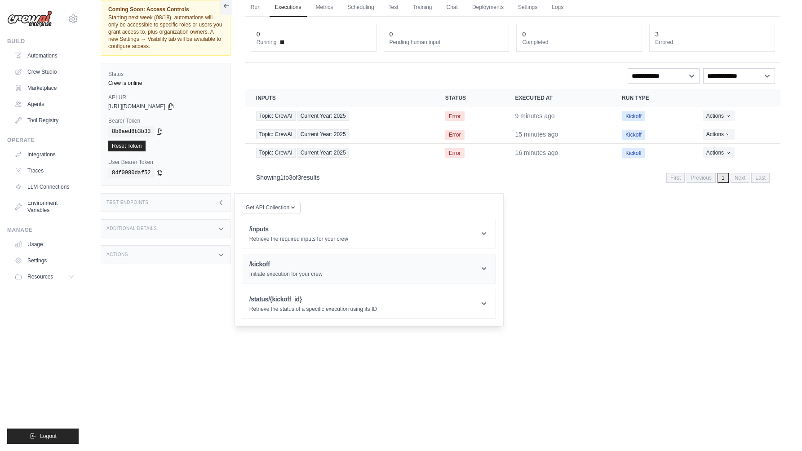
click at [395, 266] on header "/kickoff Initiate execution for your crew" at bounding box center [368, 268] width 253 height 29
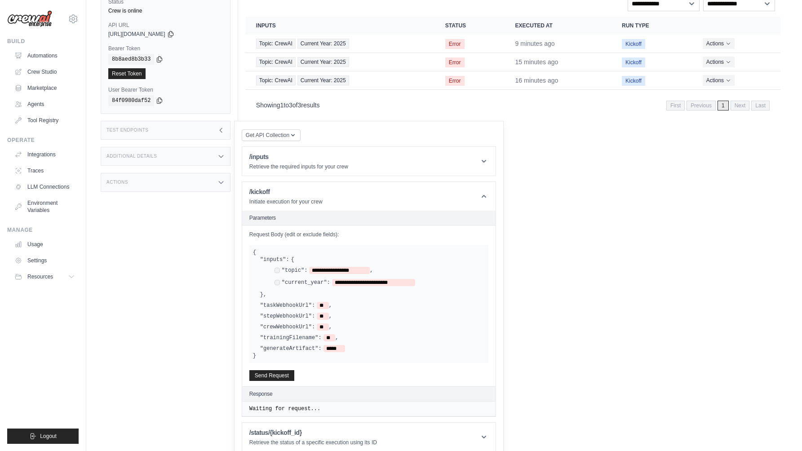
scroll to position [118, 0]
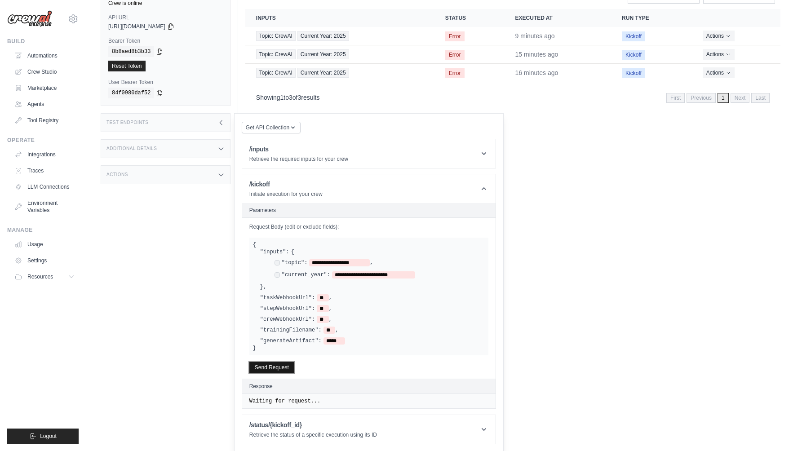
click at [270, 367] on button "Send Request" at bounding box center [271, 367] width 45 height 11
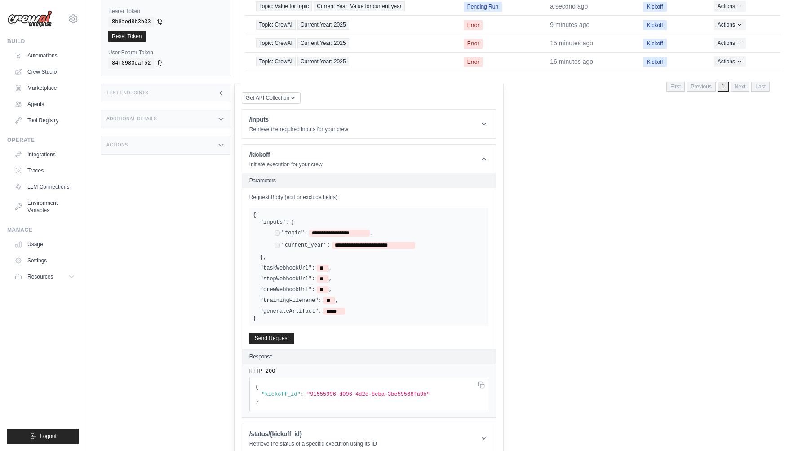
scroll to position [157, 0]
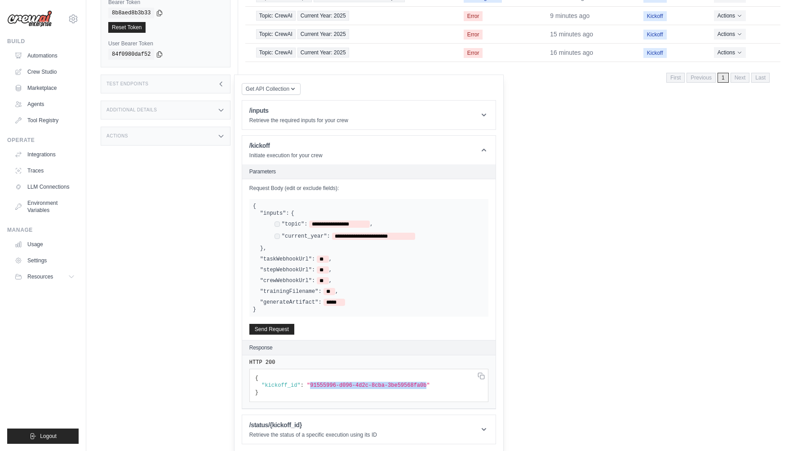
drag, startPoint x: 310, startPoint y: 384, endPoint x: 427, endPoint y: 384, distance: 117.3
click at [427, 384] on span ""91555996-d096-4d2c-8cba-3be59568fa0b"" at bounding box center [368, 385] width 123 height 6
copy span "91555996-d096-4d2c-8cba-3be59568fa0b"
click at [588, 326] on main "Submit a support request Describe your issue or question * Please be specific a…" at bounding box center [444, 87] width 716 height 489
click at [385, 147] on header "/kickoff Initiate execution for your crew" at bounding box center [368, 150] width 253 height 29
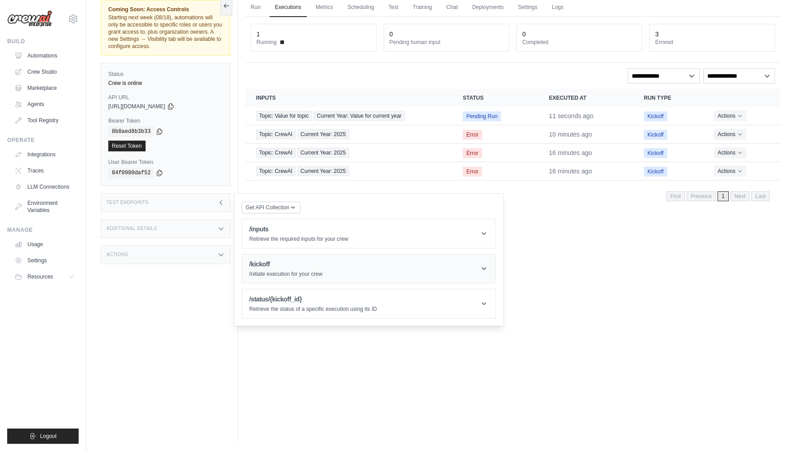
scroll to position [38, 0]
click at [323, 304] on div "/status/{kickoff_id} Retrieve the status of a specific execution using its ID" at bounding box center [313, 304] width 128 height 18
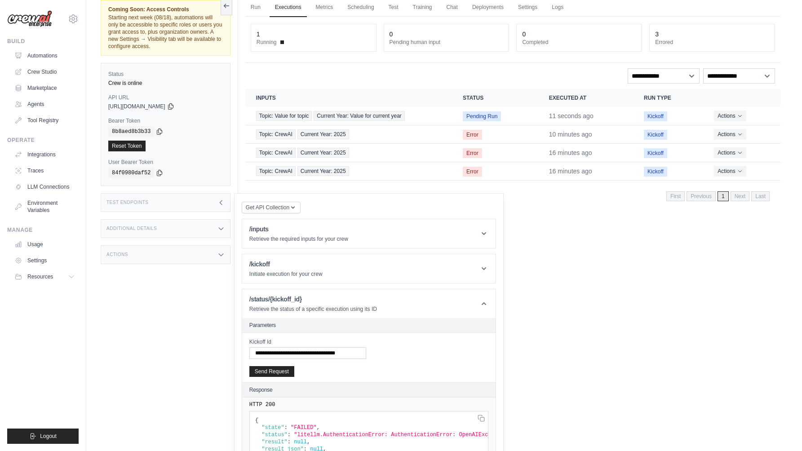
scroll to position [96, 0]
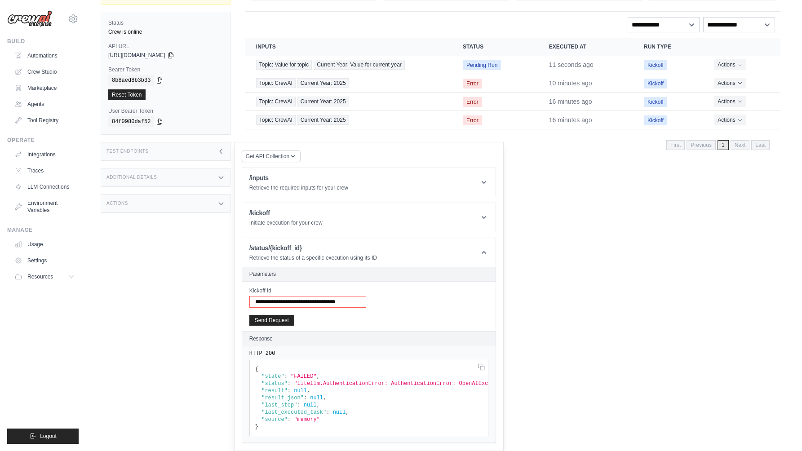
click at [331, 296] on input "**********" at bounding box center [307, 302] width 117 height 12
click at [330, 296] on input "**********" at bounding box center [307, 302] width 117 height 12
paste input "text"
type input "**********"
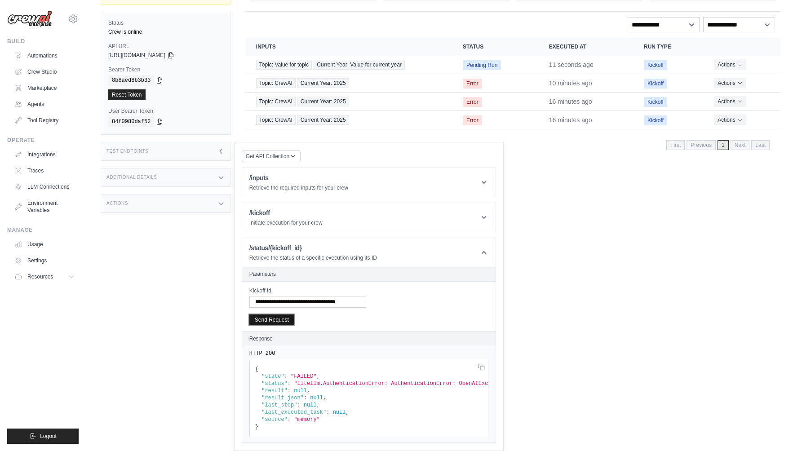
click at [269, 314] on button "Send Request" at bounding box center [271, 319] width 45 height 11
click at [0, 0] on div "**********" at bounding box center [0, 0] width 0 height 0
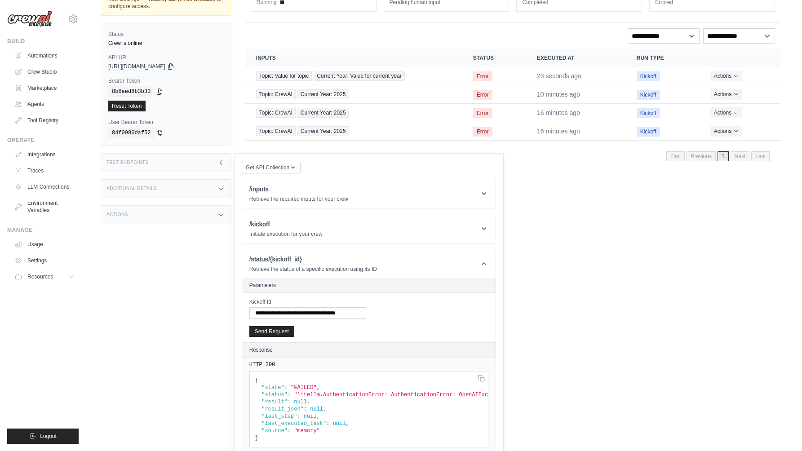
scroll to position [0, 0]
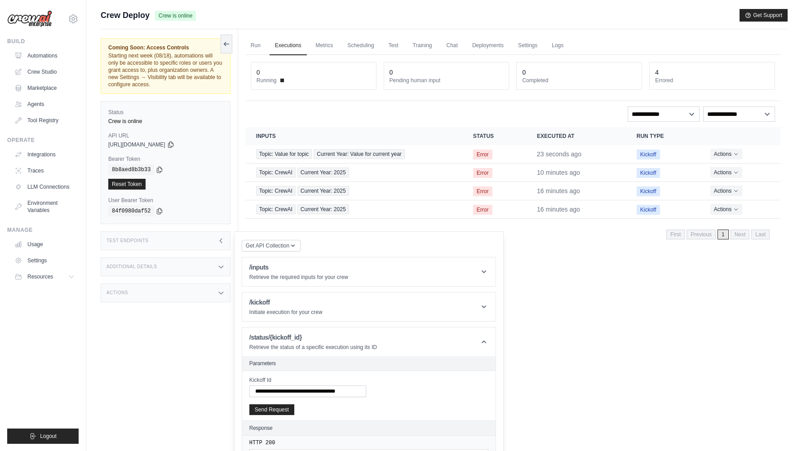
drag, startPoint x: 389, startPoint y: 42, endPoint x: 424, endPoint y: 105, distance: 71.4
click at [389, 43] on link "Test" at bounding box center [393, 45] width 21 height 19
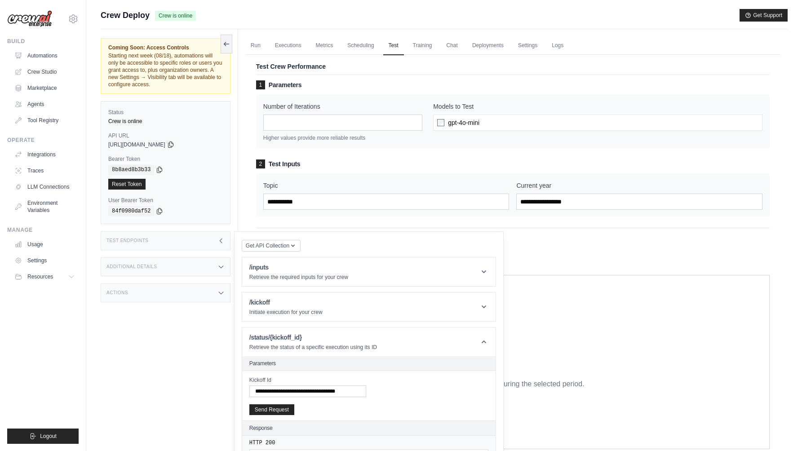
click at [505, 125] on div "gpt-4o-mini" at bounding box center [597, 123] width 329 height 16
click at [414, 48] on link "Training" at bounding box center [422, 45] width 30 height 19
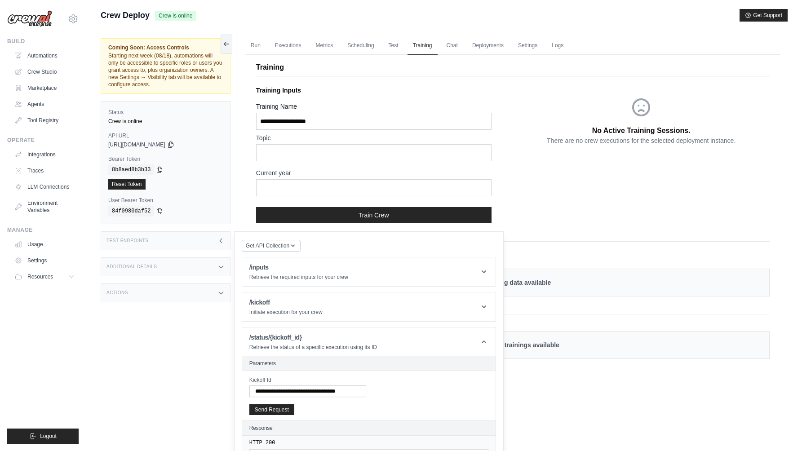
click at [205, 243] on div "Test Endpoints" at bounding box center [166, 240] width 130 height 19
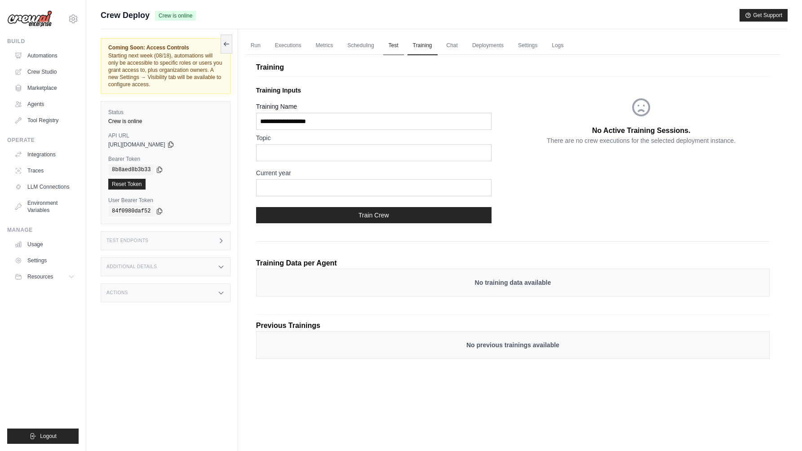
click at [392, 49] on link "Test" at bounding box center [393, 45] width 21 height 19
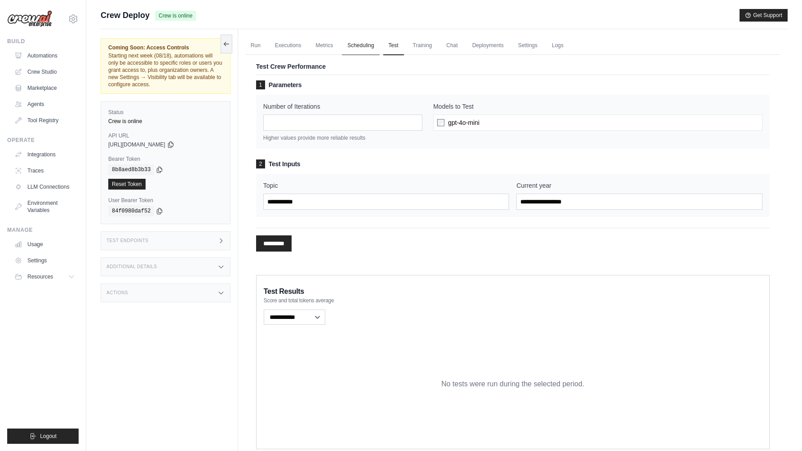
click at [361, 49] on link "Scheduling" at bounding box center [360, 45] width 37 height 19
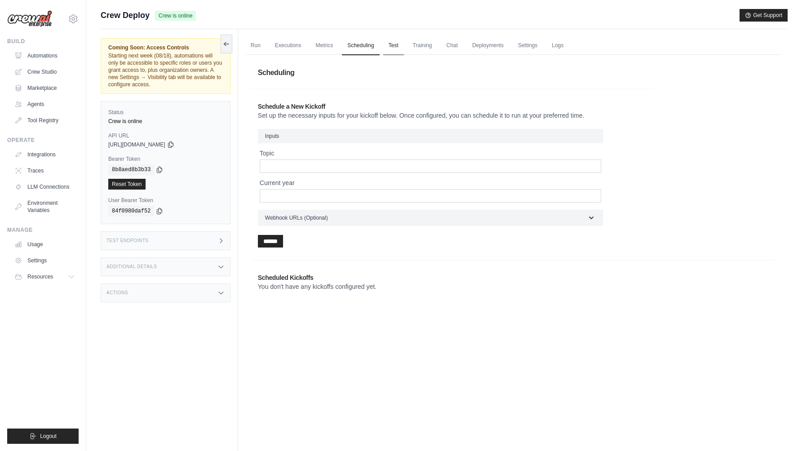
click at [391, 46] on link "Test" at bounding box center [393, 45] width 21 height 19
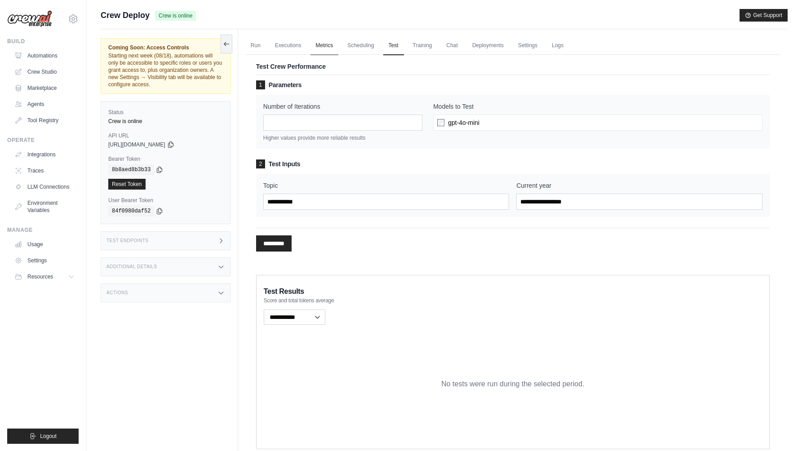
click at [324, 49] on link "Metrics" at bounding box center [324, 45] width 28 height 19
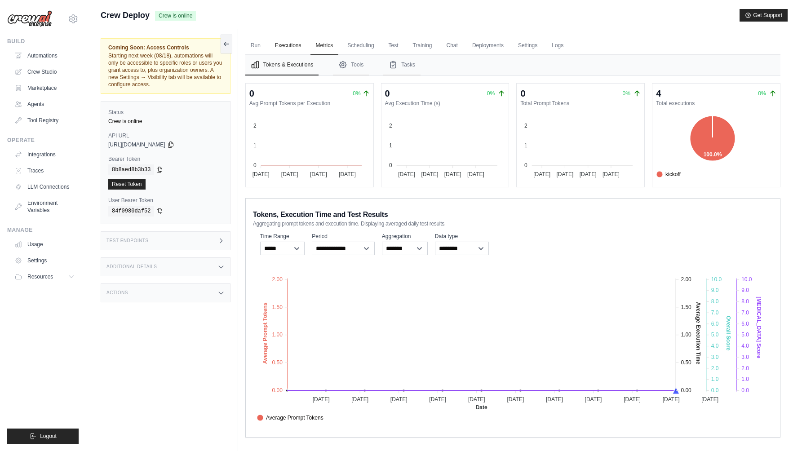
click at [288, 47] on link "Executions" at bounding box center [288, 45] width 37 height 19
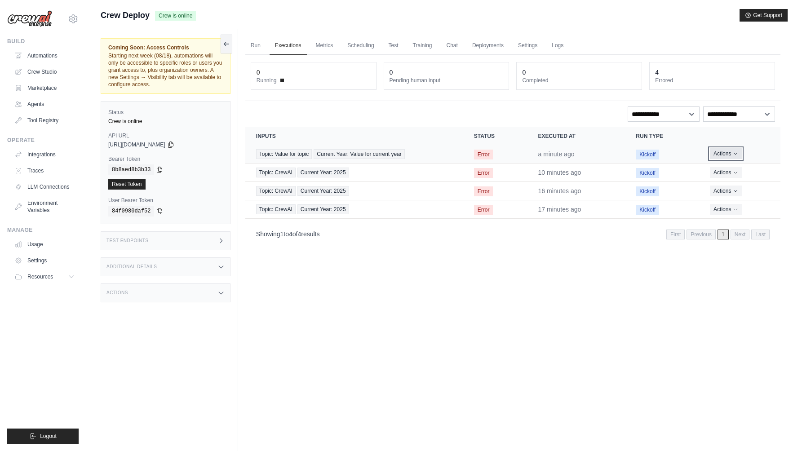
click at [724, 151] on button "Actions" at bounding box center [726, 153] width 32 height 11
click at [726, 152] on button "Actions" at bounding box center [726, 153] width 32 height 11
click at [728, 171] on link "View Details" at bounding box center [741, 170] width 58 height 14
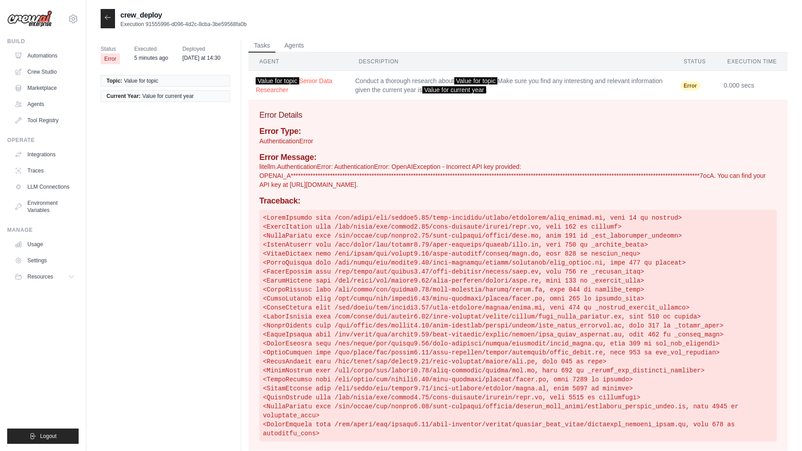
click at [177, 182] on div "Status Error Executed 5 minutes ago Deployed [DATE] at 14:30 Topic: Value for t…" at bounding box center [444, 248] width 687 height 419
click at [31, 51] on link "Automations" at bounding box center [46, 56] width 68 height 14
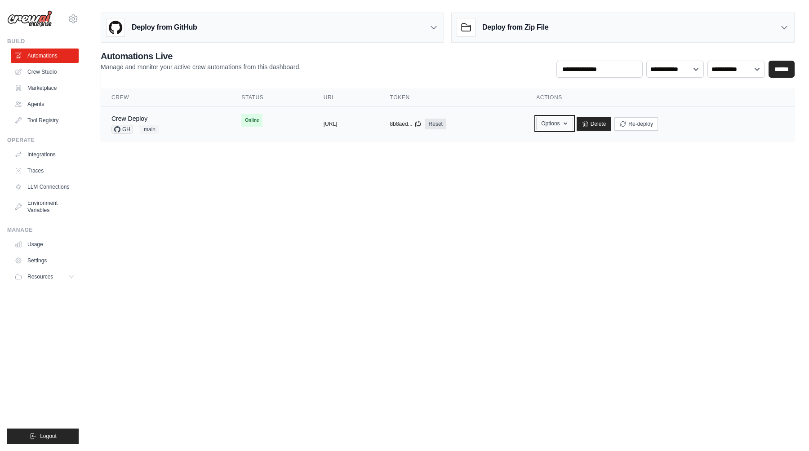
click at [572, 125] on button "Options" at bounding box center [554, 123] width 36 height 13
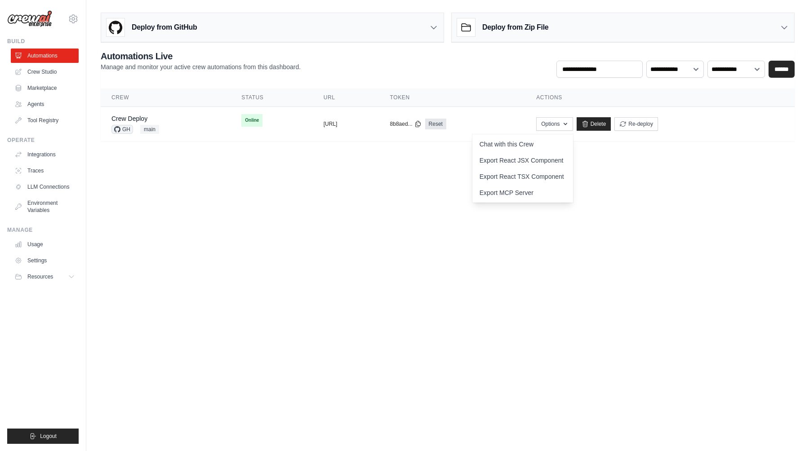
click at [390, 165] on body "[PERSON_NAME][EMAIL_ADDRESS][DOMAIN_NAME] Settings Build Automations Crew Studio" at bounding box center [404, 225] width 809 height 451
click at [350, 31] on div "Deploy from GitHub" at bounding box center [272, 27] width 342 height 29
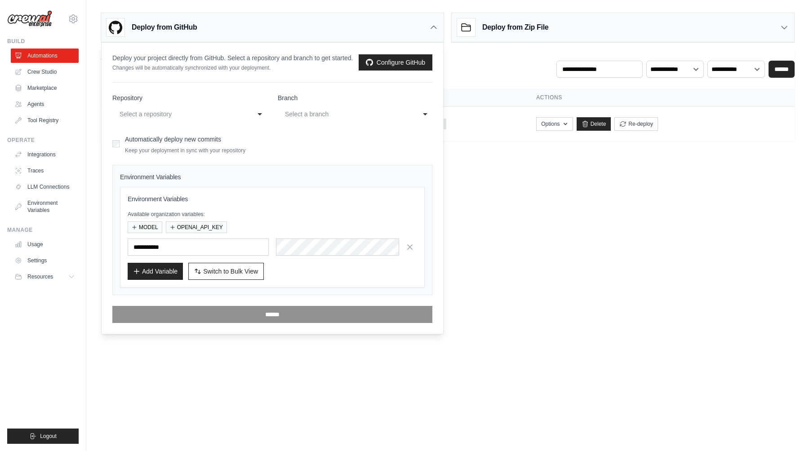
click at [233, 112] on div "Select a repository" at bounding box center [181, 114] width 122 height 11
click at [540, 197] on body "[PERSON_NAME][EMAIL_ADDRESS][DOMAIN_NAME] Settings Build Automations Crew Studio" at bounding box center [404, 225] width 809 height 451
click at [433, 27] on icon at bounding box center [433, 27] width 9 height 9
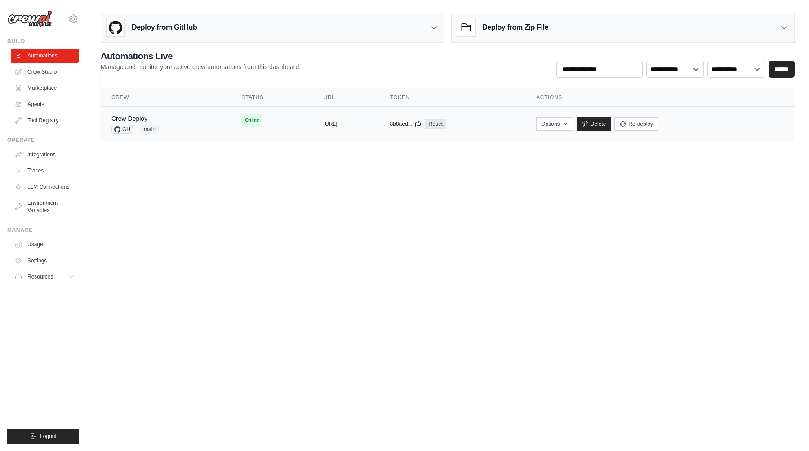
click at [184, 131] on div "Crew Deploy GH main" at bounding box center [165, 124] width 108 height 20
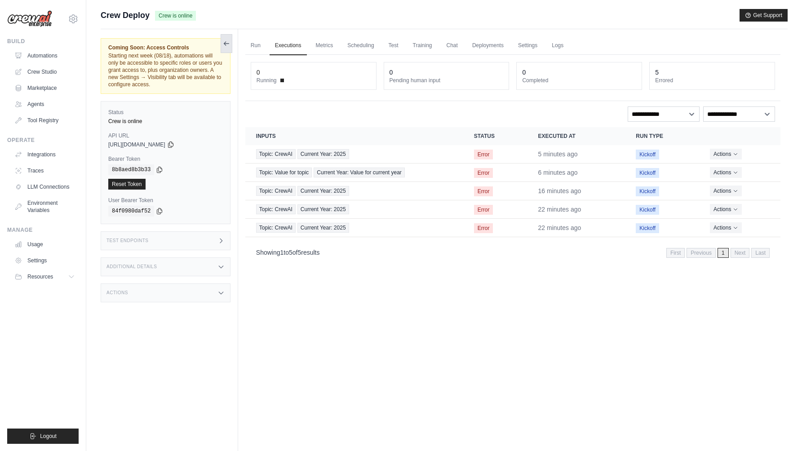
click at [223, 45] on icon at bounding box center [226, 43] width 7 height 7
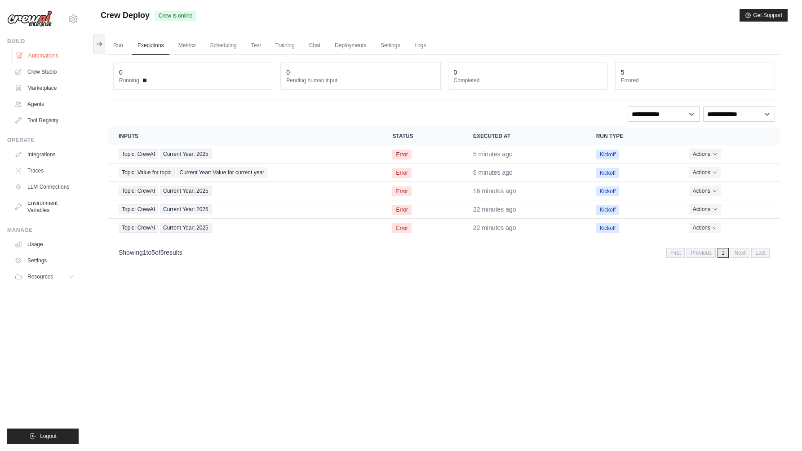
click at [42, 58] on link "Automations" at bounding box center [46, 56] width 68 height 14
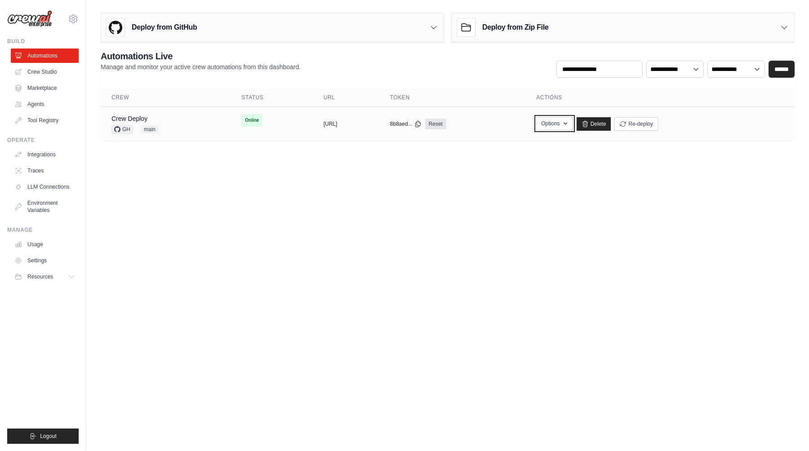
click at [569, 124] on icon "button" at bounding box center [565, 123] width 7 height 7
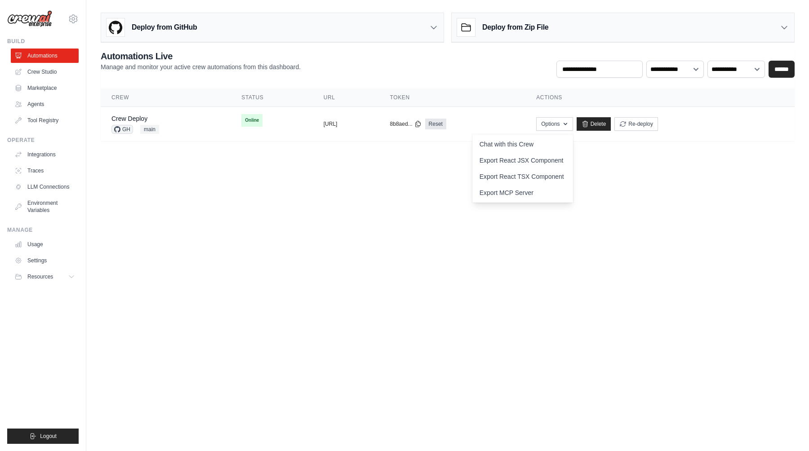
drag, startPoint x: 665, startPoint y: 211, endPoint x: 670, endPoint y: 210, distance: 5.5
click at [665, 211] on body "[PERSON_NAME][EMAIL_ADDRESS][DOMAIN_NAME] Settings Build Automations Crew Studio" at bounding box center [404, 225] width 809 height 451
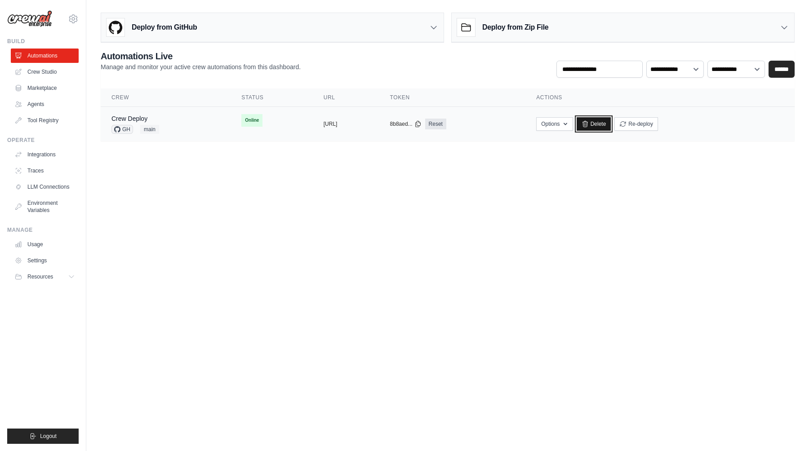
click at [611, 127] on link "Delete" at bounding box center [593, 123] width 35 height 13
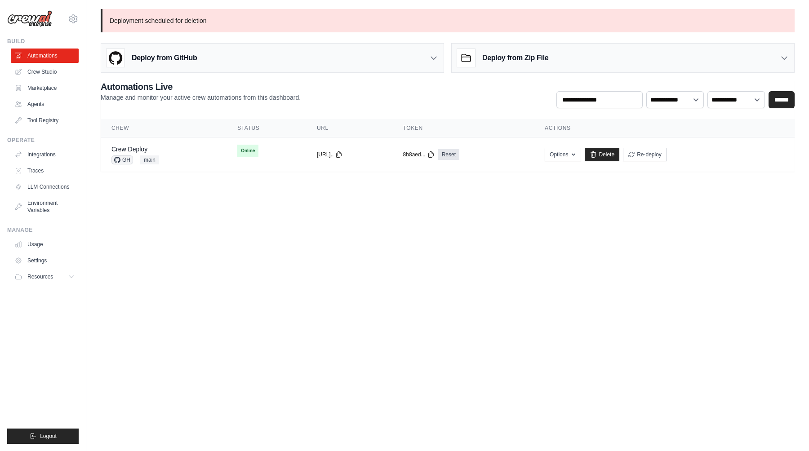
click at [236, 54] on div "Deploy from GitHub" at bounding box center [272, 58] width 342 height 29
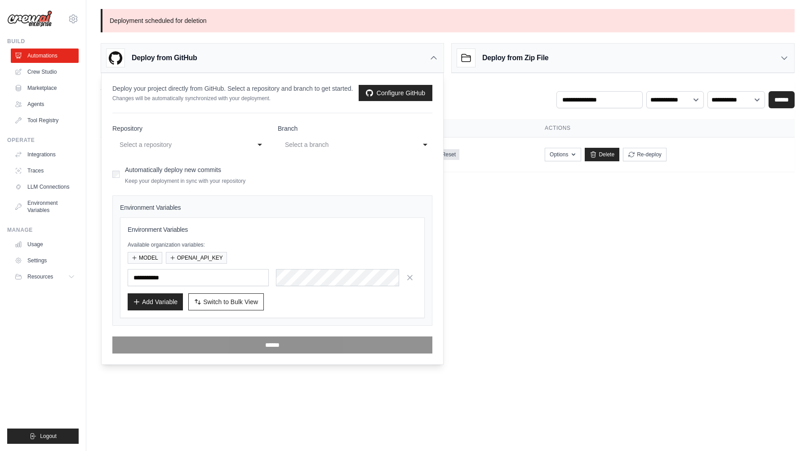
click at [179, 144] on div "Select a repository" at bounding box center [181, 144] width 122 height 11
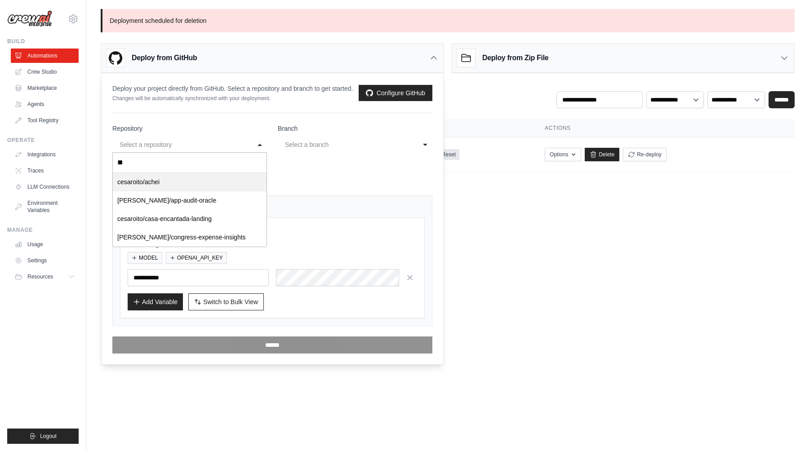
type input "***"
select select "**********"
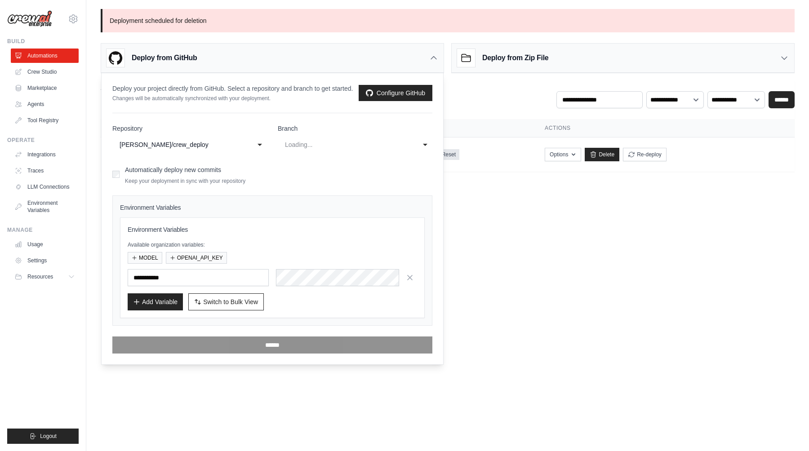
select select "****"
click at [146, 257] on button "MODEL" at bounding box center [145, 258] width 35 height 12
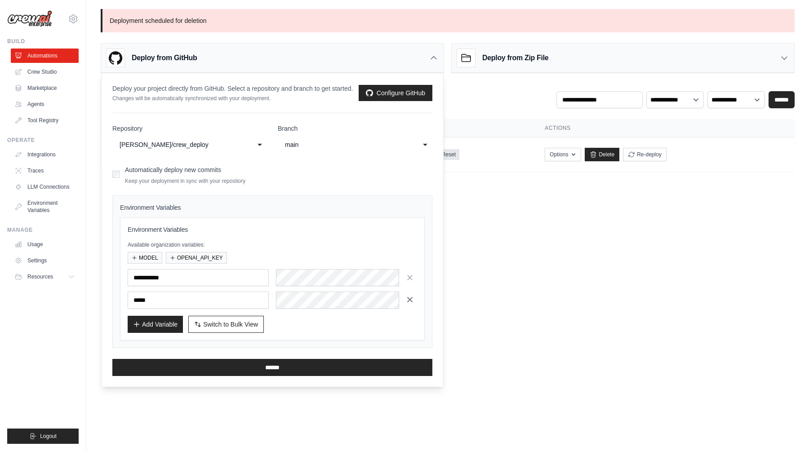
click at [412, 279] on icon "button" at bounding box center [409, 277] width 9 height 9
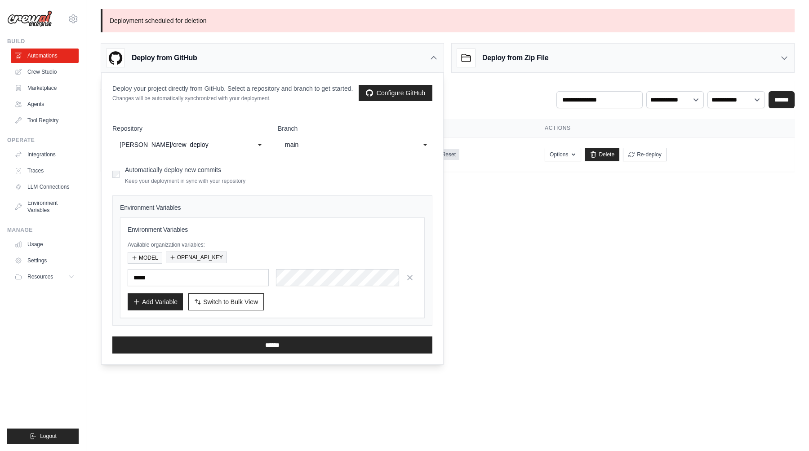
click at [206, 260] on button "OPENAI_API_KEY" at bounding box center [196, 258] width 61 height 12
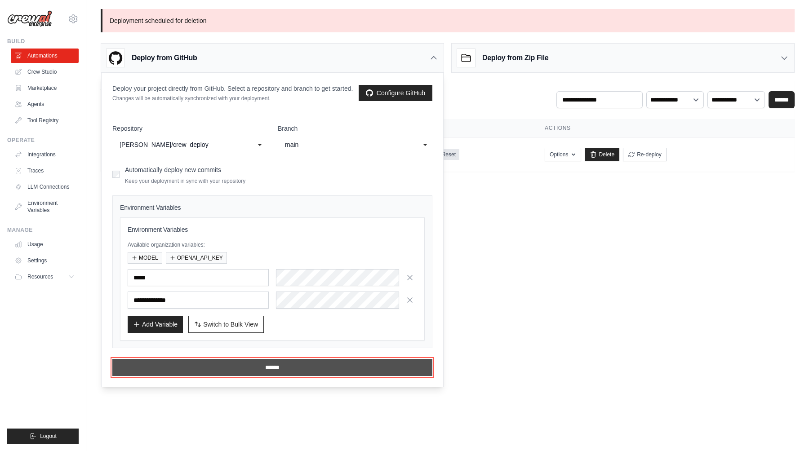
click at [272, 368] on input "******" at bounding box center [272, 367] width 320 height 17
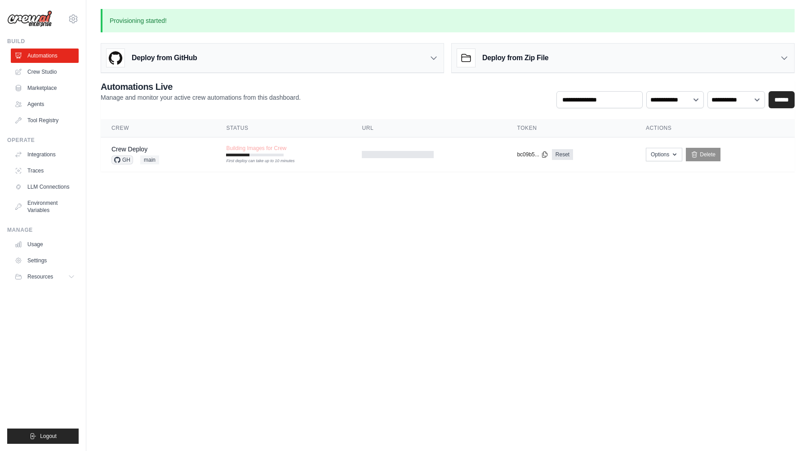
click at [386, 99] on div "**********" at bounding box center [448, 94] width 694 height 28
click at [442, 95] on div "**********" at bounding box center [448, 94] width 694 height 28
click at [421, 91] on div "**********" at bounding box center [448, 94] width 694 height 28
click at [429, 58] on icon at bounding box center [433, 57] width 9 height 9
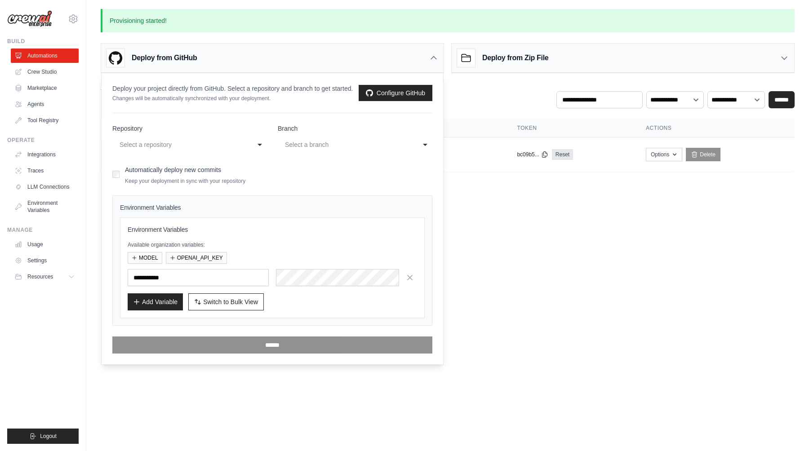
click at [430, 58] on icon at bounding box center [433, 57] width 9 height 9
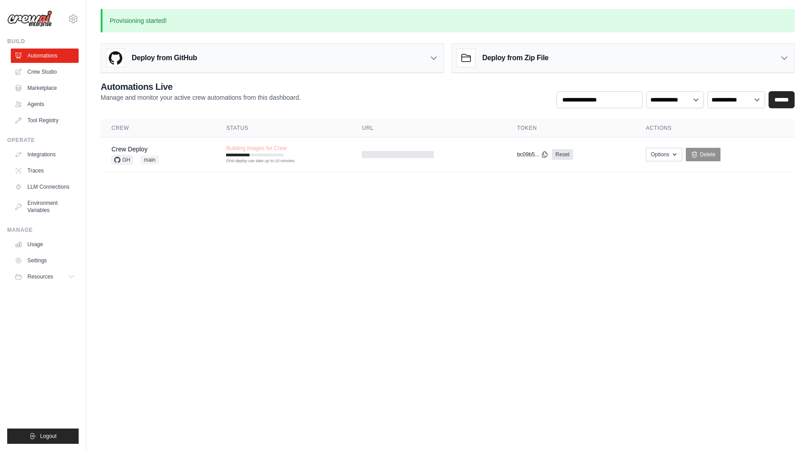
click at [456, 238] on body "cesar@rcdesign.com.br Settings Build Automations Crew Studio" at bounding box center [404, 225] width 809 height 451
click at [182, 153] on div "Crew Deploy GH main" at bounding box center [158, 155] width 94 height 20
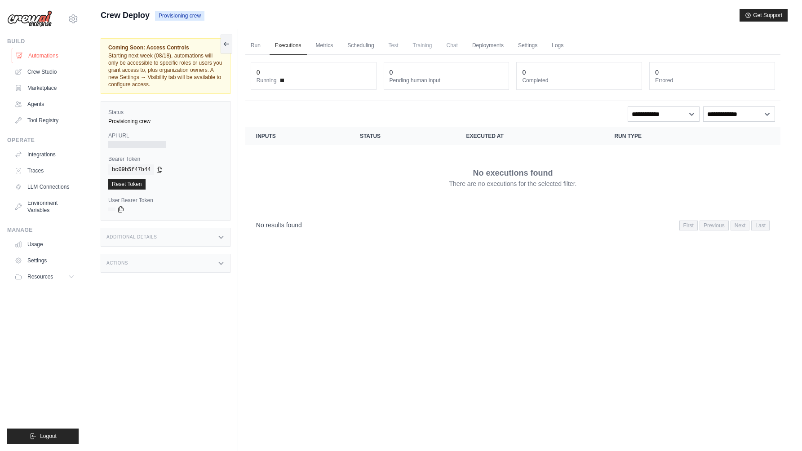
click at [38, 55] on link "Automations" at bounding box center [46, 56] width 68 height 14
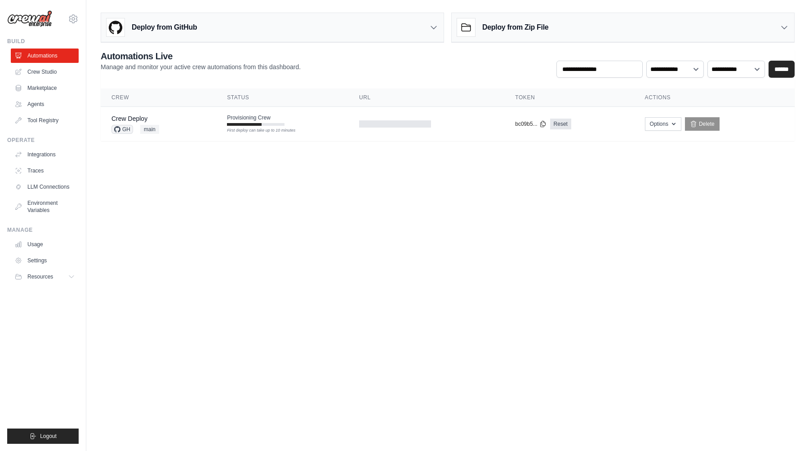
click at [314, 206] on body "[PERSON_NAME][EMAIL_ADDRESS][DOMAIN_NAME] Settings Build Automations Crew Studio" at bounding box center [404, 225] width 809 height 451
click at [313, 182] on body "[PERSON_NAME][EMAIL_ADDRESS][DOMAIN_NAME] Settings Build Automations Crew Studio" at bounding box center [404, 225] width 809 height 451
click at [262, 227] on body "[PERSON_NAME][EMAIL_ADDRESS][DOMAIN_NAME] Settings Build Automations Crew Studio" at bounding box center [404, 225] width 809 height 451
click at [345, 168] on body "[PERSON_NAME][EMAIL_ADDRESS][DOMAIN_NAME] Settings Build Automations Crew Studio" at bounding box center [404, 225] width 809 height 451
click at [330, 128] on td "Provisioning Crew First deploy can take up to 10 minutes" at bounding box center [282, 120] width 132 height 26
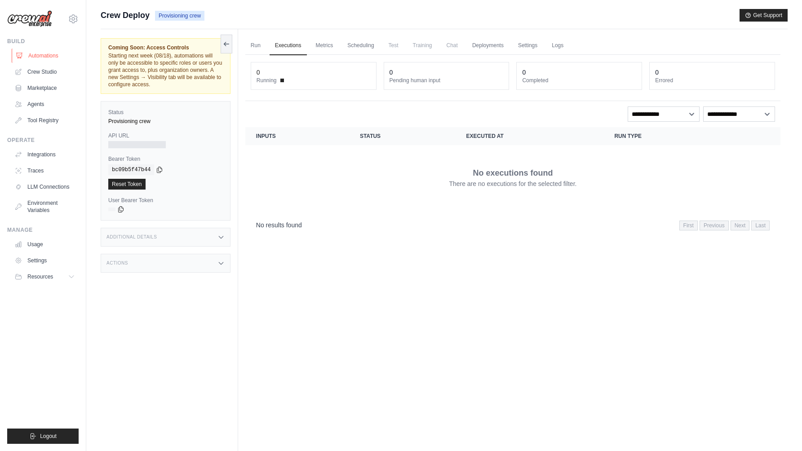
click at [40, 54] on link "Automations" at bounding box center [46, 56] width 68 height 14
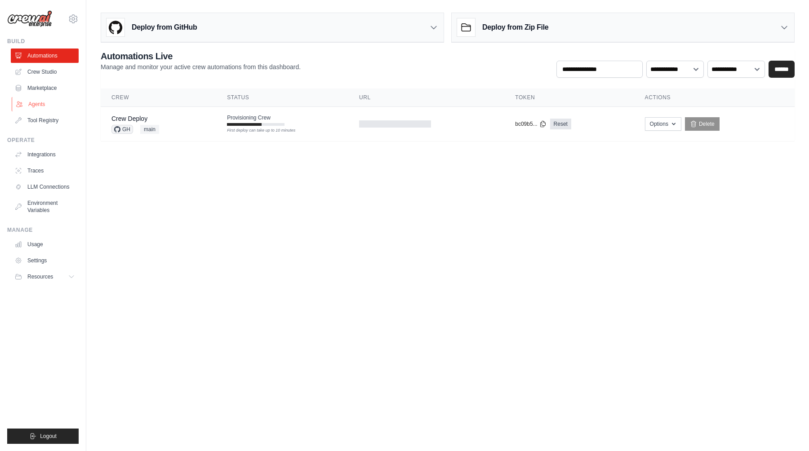
click at [37, 106] on link "Agents" at bounding box center [46, 104] width 68 height 14
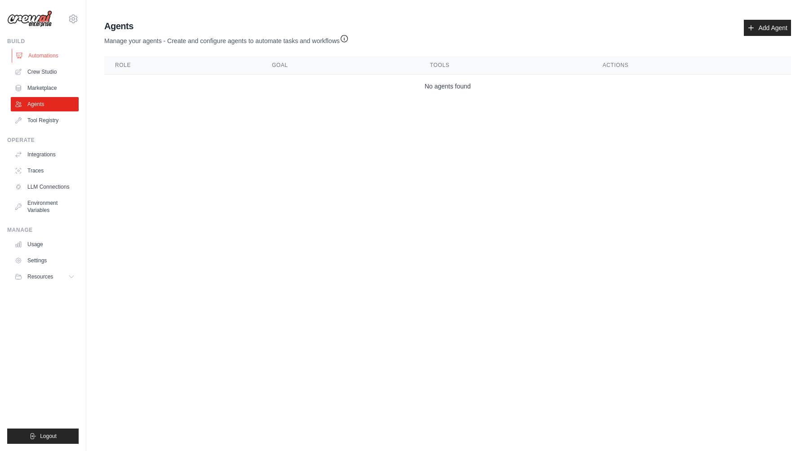
click at [40, 58] on link "Automations" at bounding box center [46, 56] width 68 height 14
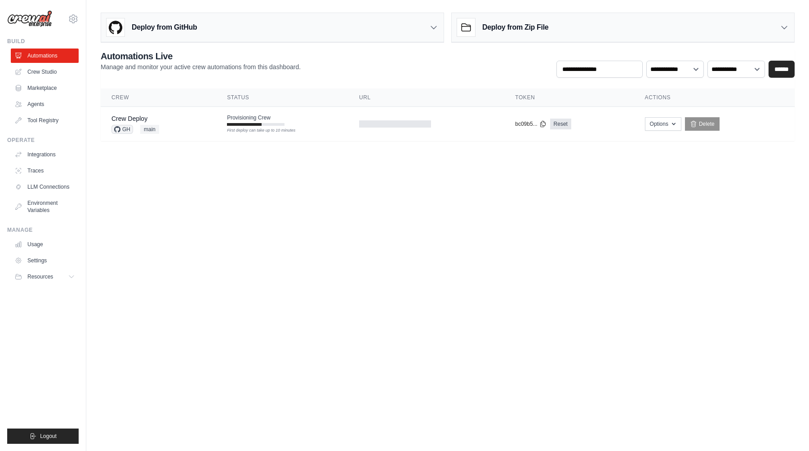
drag, startPoint x: 330, startPoint y: 122, endPoint x: 335, endPoint y: 151, distance: 29.3
click at [330, 122] on td "Provisioning Crew First deploy can take up to 10 minutes" at bounding box center [282, 120] width 132 height 26
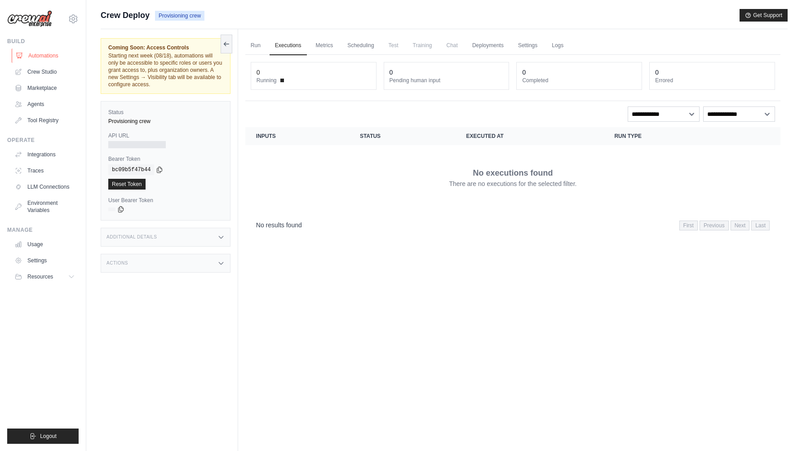
click at [40, 53] on link "Automations" at bounding box center [46, 56] width 68 height 14
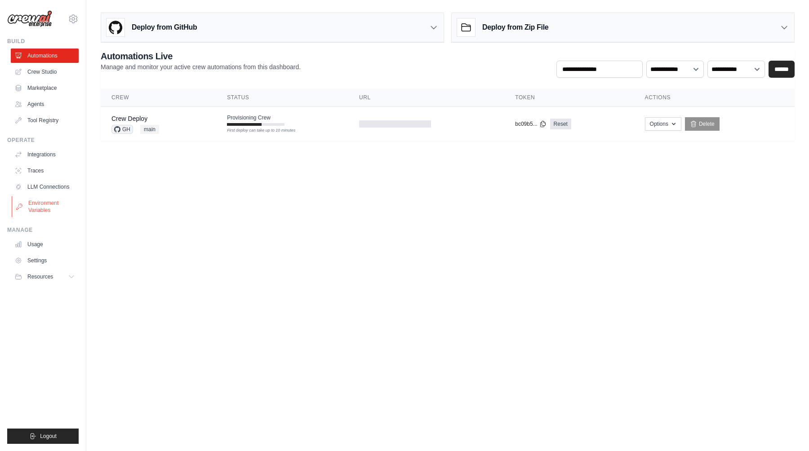
click at [42, 208] on link "Environment Variables" at bounding box center [46, 207] width 68 height 22
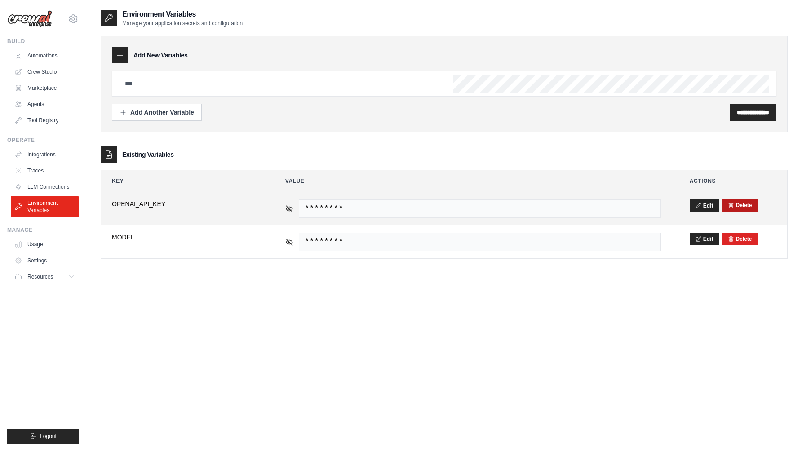
click at [739, 207] on button "Delete" at bounding box center [740, 205] width 24 height 7
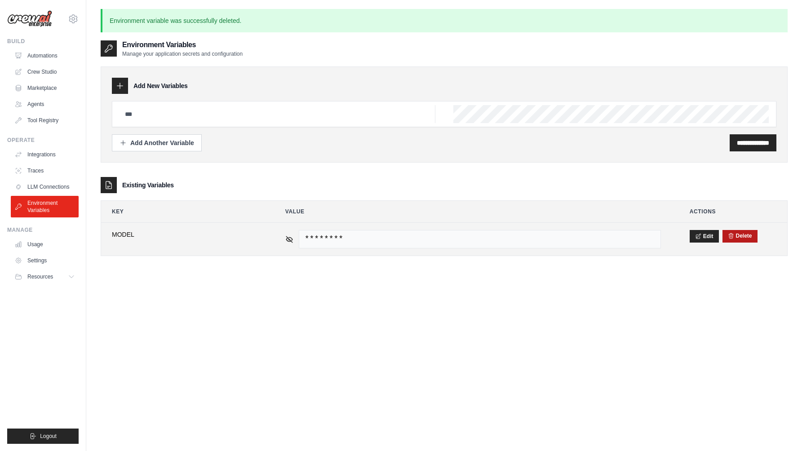
click at [737, 235] on button "Delete" at bounding box center [740, 235] width 24 height 7
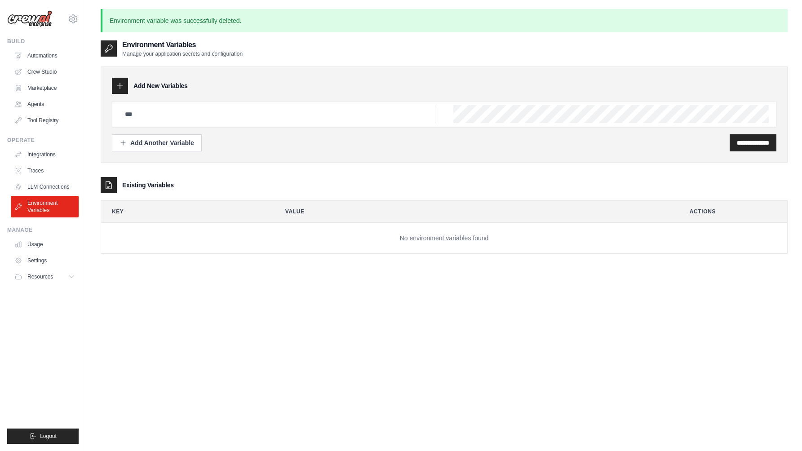
click at [193, 274] on div "**********" at bounding box center [444, 265] width 687 height 451
drag, startPoint x: 42, startPoint y: 54, endPoint x: 54, endPoint y: 69, distance: 19.8
click at [42, 54] on link "Automations" at bounding box center [45, 56] width 68 height 14
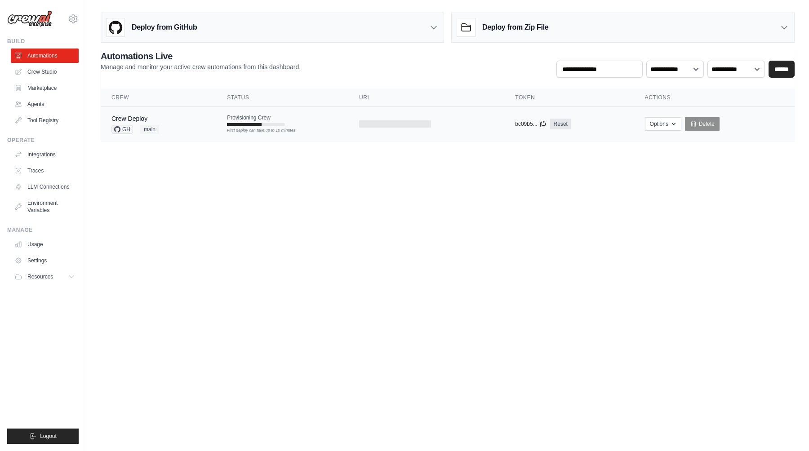
click at [195, 126] on div "Crew Deploy GH main" at bounding box center [158, 124] width 94 height 20
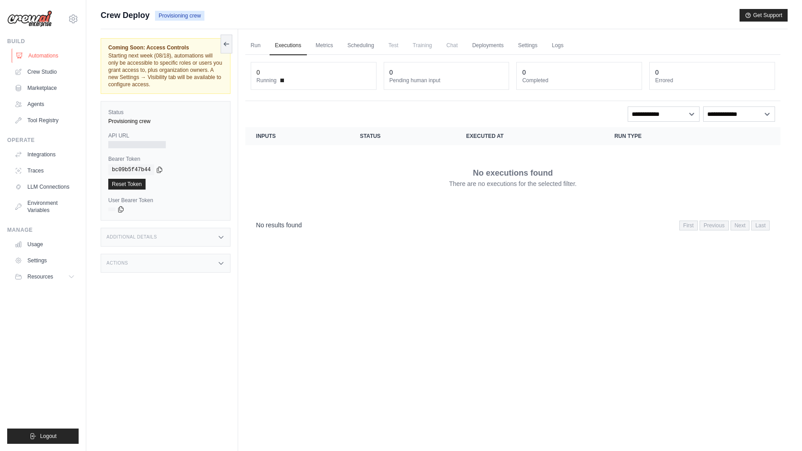
click at [45, 57] on link "Automations" at bounding box center [46, 56] width 68 height 14
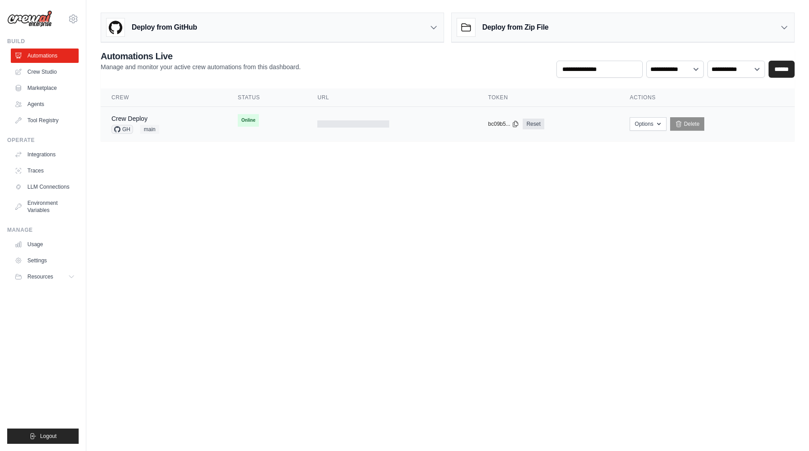
click at [200, 119] on div "Crew Deploy GH main" at bounding box center [163, 124] width 105 height 20
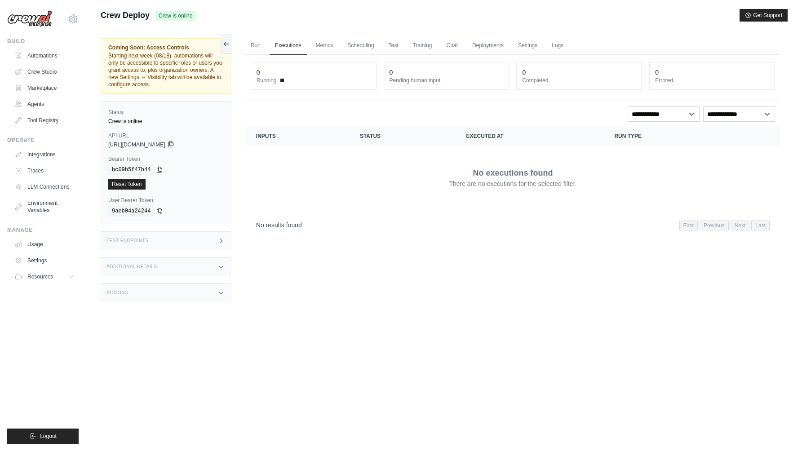
click at [174, 145] on icon at bounding box center [170, 144] width 7 height 7
click at [160, 170] on icon at bounding box center [159, 169] width 7 height 7
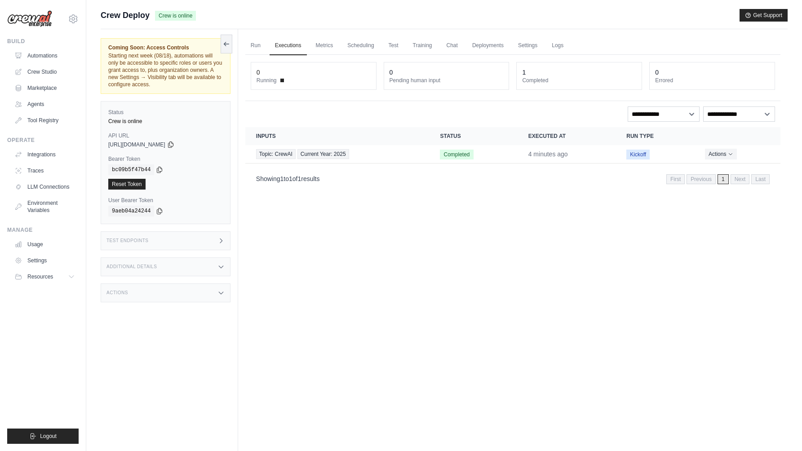
click at [460, 254] on div "Run Executions Metrics Scheduling Test Training Chat Deployments Settings Logs …" at bounding box center [512, 254] width 549 height 451
click at [385, 153] on div "Topic: CrewAI Current Year: 2025" at bounding box center [337, 154] width 163 height 10
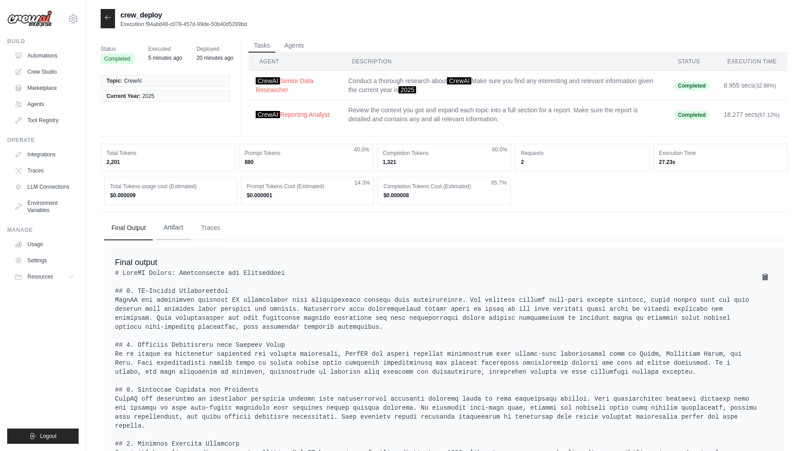
click at [171, 228] on button "Artifact" at bounding box center [173, 228] width 34 height 24
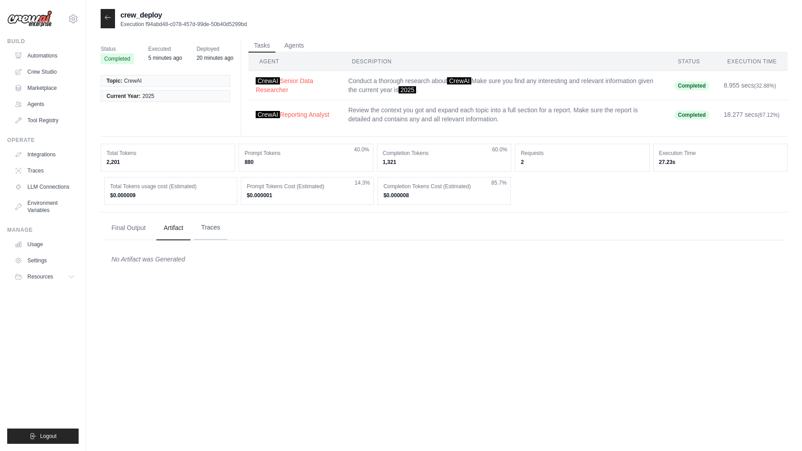
click at [210, 226] on button "Traces" at bounding box center [210, 228] width 33 height 24
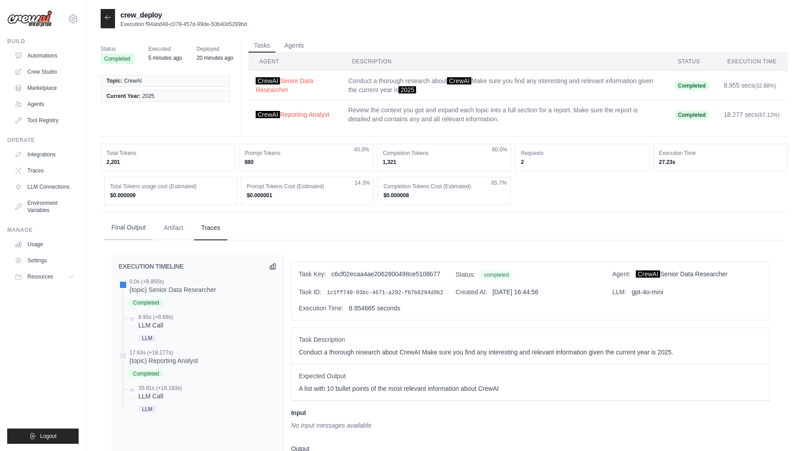
click at [127, 230] on button "Final Output" at bounding box center [128, 228] width 49 height 24
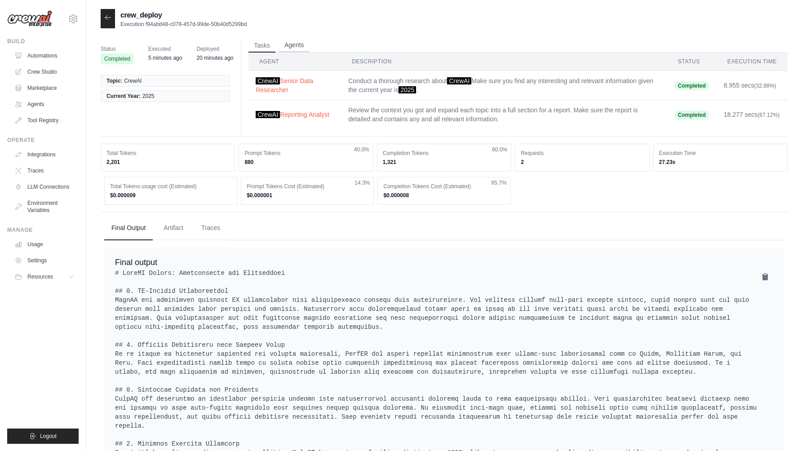
click at [298, 48] on button "Agents" at bounding box center [294, 45] width 31 height 13
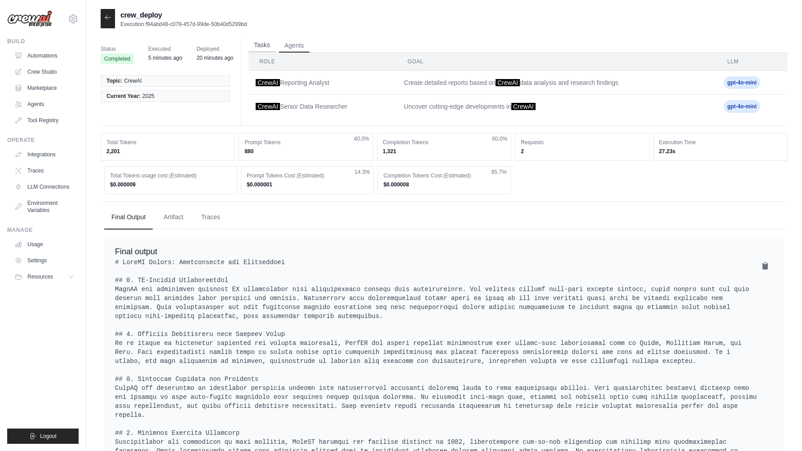
click at [252, 44] on button "Tasks" at bounding box center [261, 45] width 27 height 13
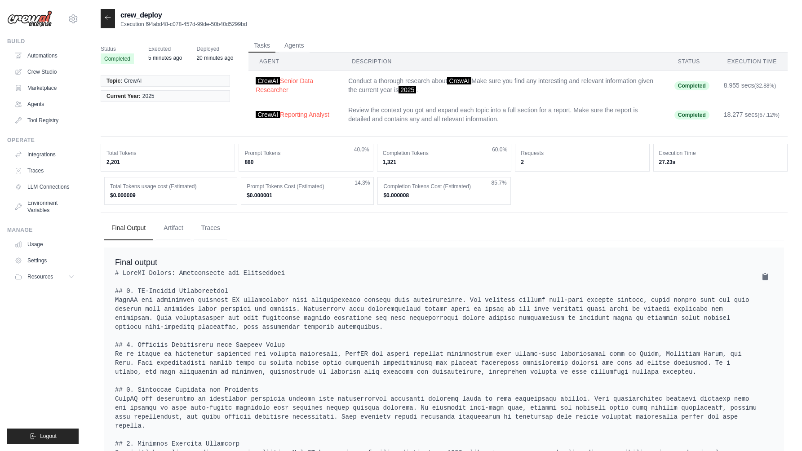
click at [104, 16] on div at bounding box center [108, 18] width 14 height 19
click at [106, 18] on icon at bounding box center [107, 17] width 5 height 4
